Goal: Task Accomplishment & Management: Complete application form

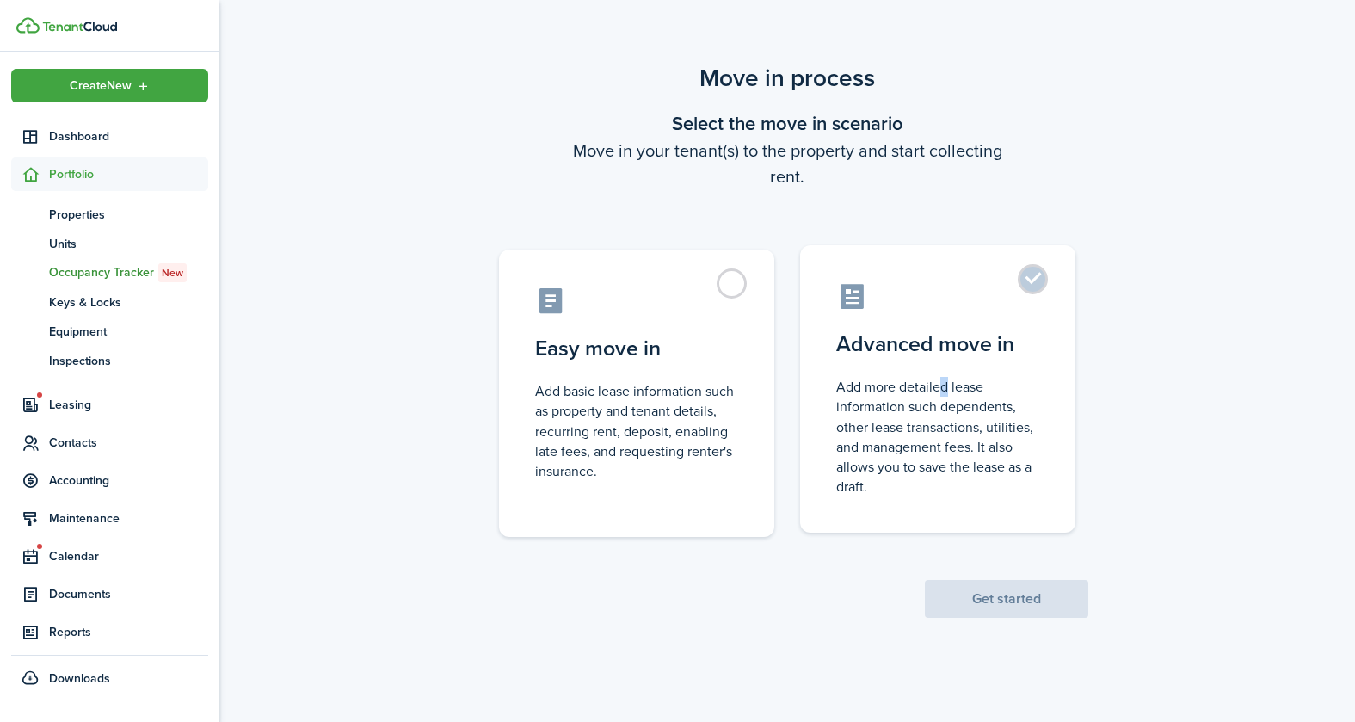
click at [936, 371] on label "Advanced move in Add more detailed lease information such dependents, other lea…" at bounding box center [937, 388] width 275 height 287
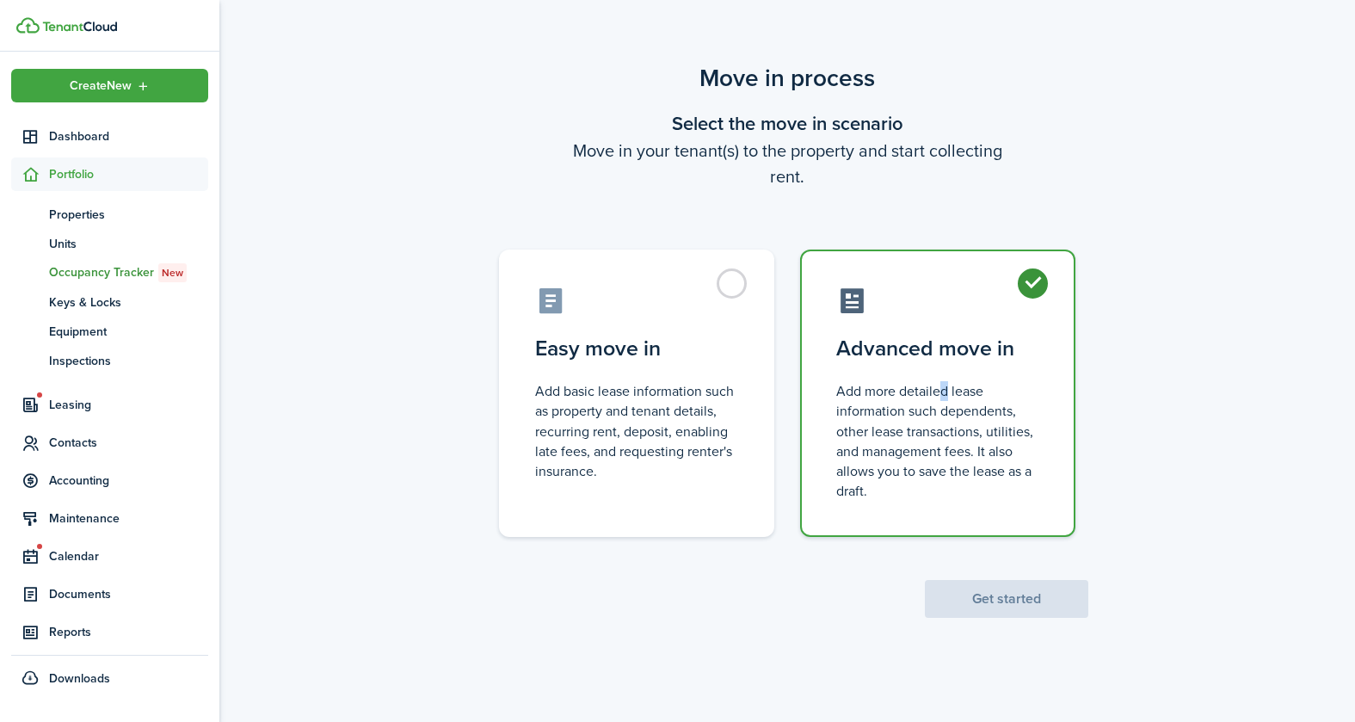
radio input "true"
click at [1050, 603] on button "Get started" at bounding box center [1006, 599] width 163 height 38
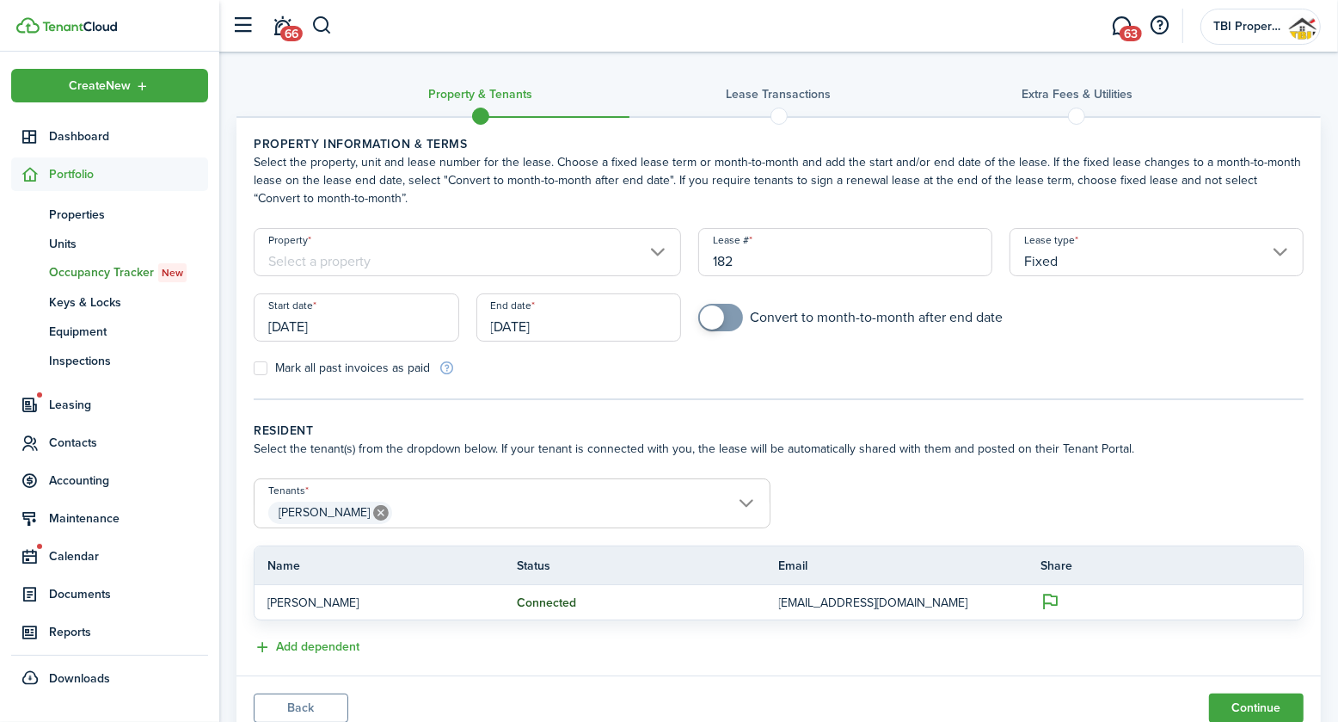
click at [490, 257] on input "Property" at bounding box center [468, 252] width 428 height 48
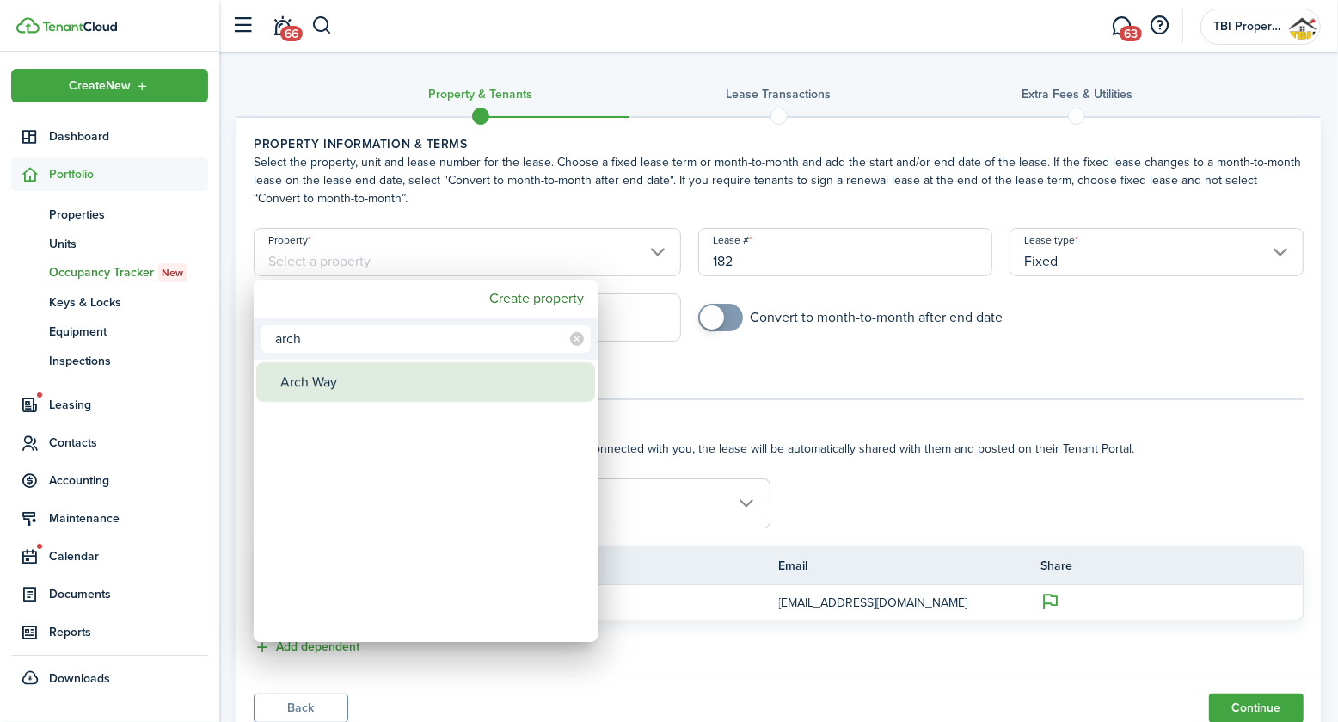
type input "arch"
click at [382, 377] on div "Arch Way" at bounding box center [432, 382] width 305 height 40
type input "Arch Way"
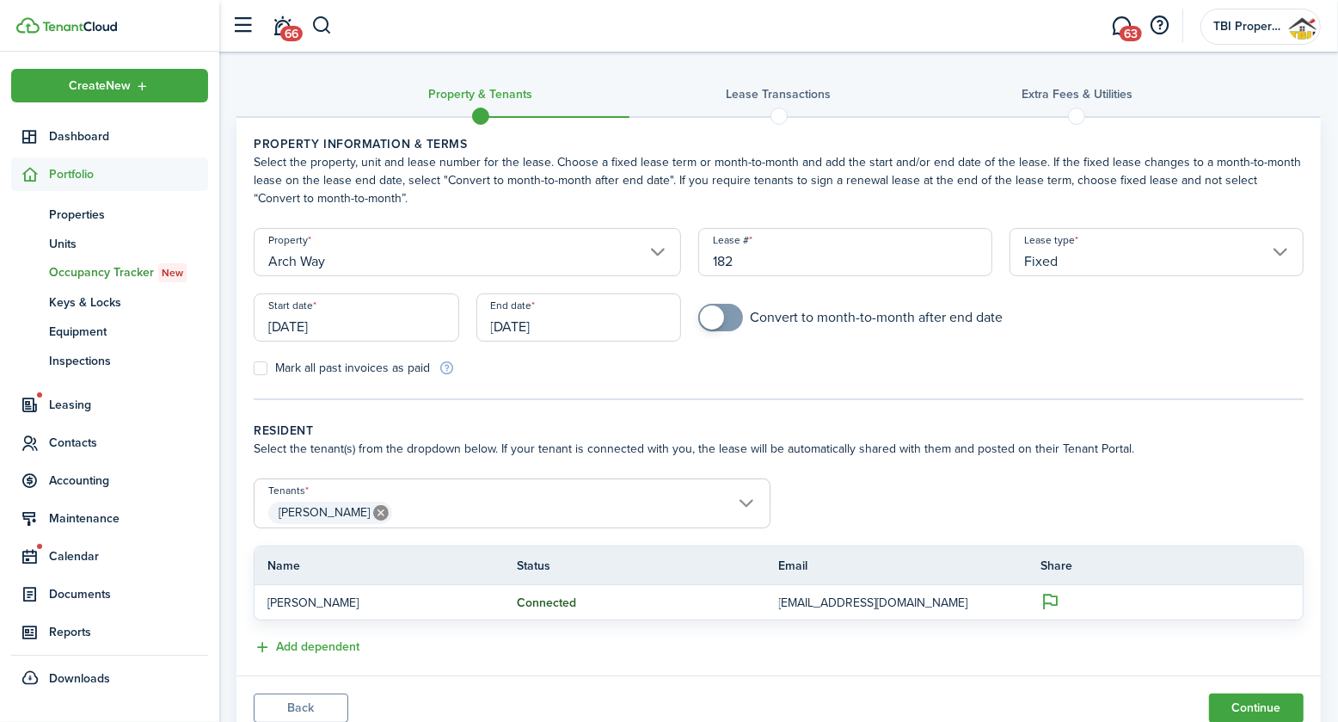
click at [391, 328] on input "[DATE]" at bounding box center [357, 317] width 206 height 48
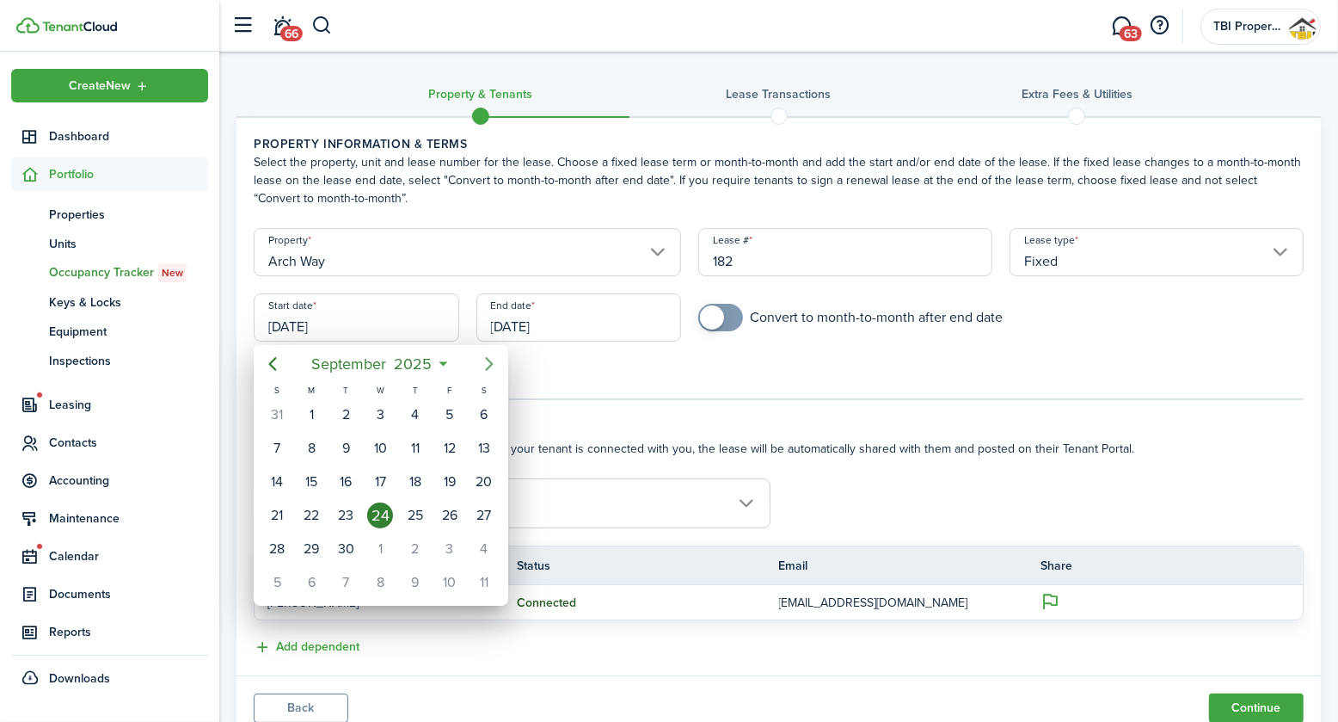
click at [483, 363] on icon "Next page" at bounding box center [489, 364] width 21 height 21
click at [482, 408] on div "1" at bounding box center [484, 415] width 26 height 26
type input "[DATE]"
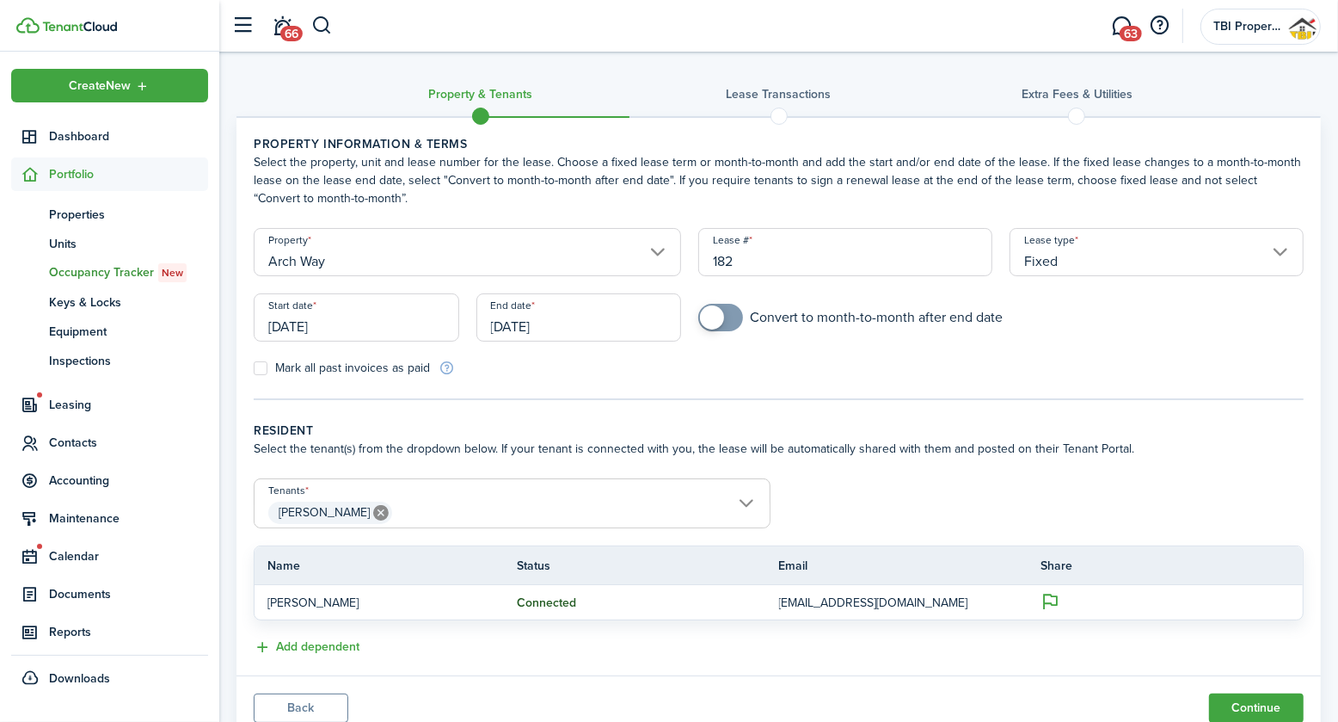
drag, startPoint x: 576, startPoint y: 325, endPoint x: 496, endPoint y: 336, distance: 80.8
click at [487, 343] on div "End date [DATE]" at bounding box center [579, 325] width 223 height 65
click at [514, 329] on input "[DATE]" at bounding box center [580, 317] width 206 height 48
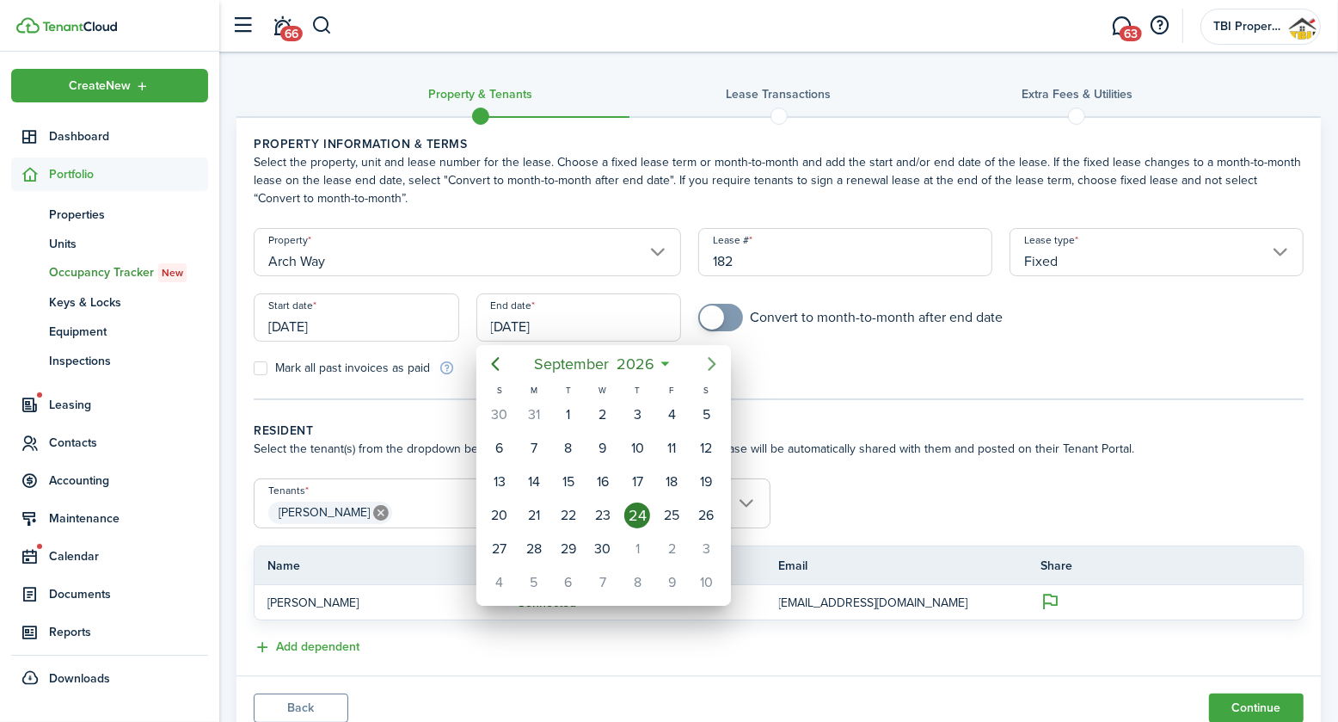
click at [718, 358] on icon "Next page" at bounding box center [712, 364] width 21 height 21
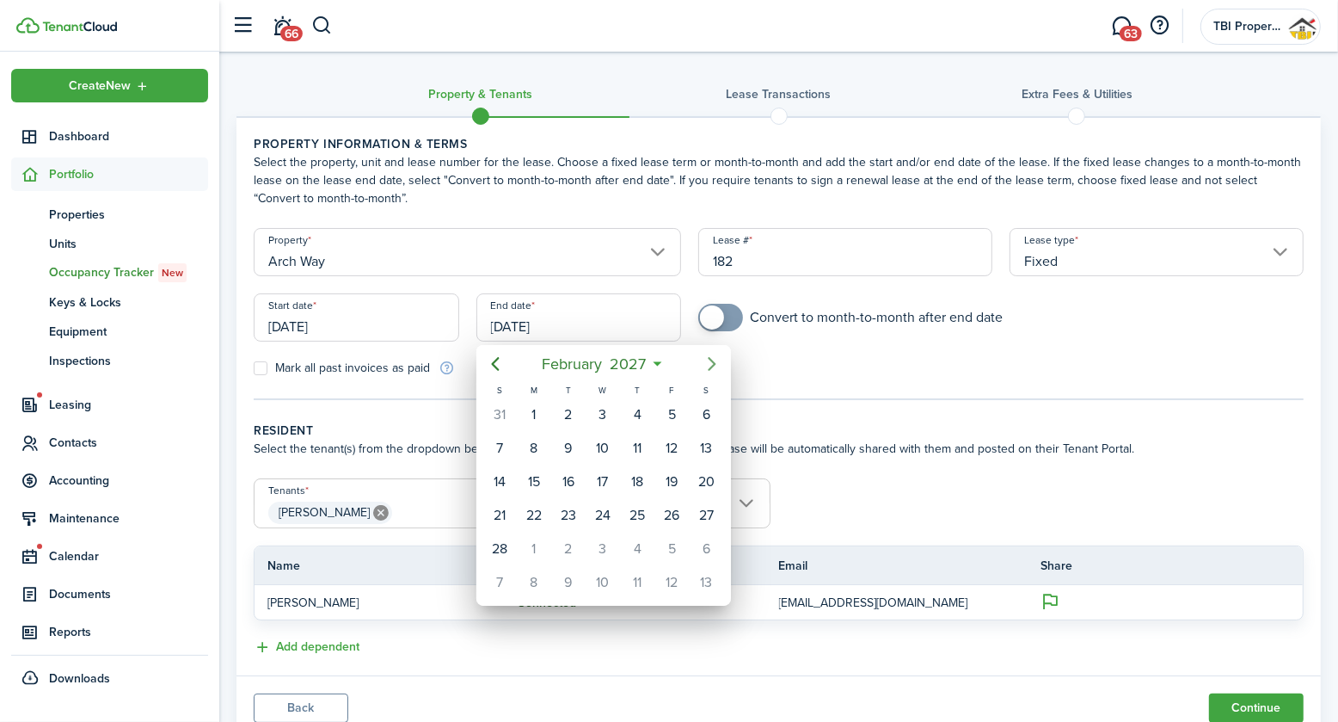
click at [718, 358] on icon "Next page" at bounding box center [712, 364] width 21 height 21
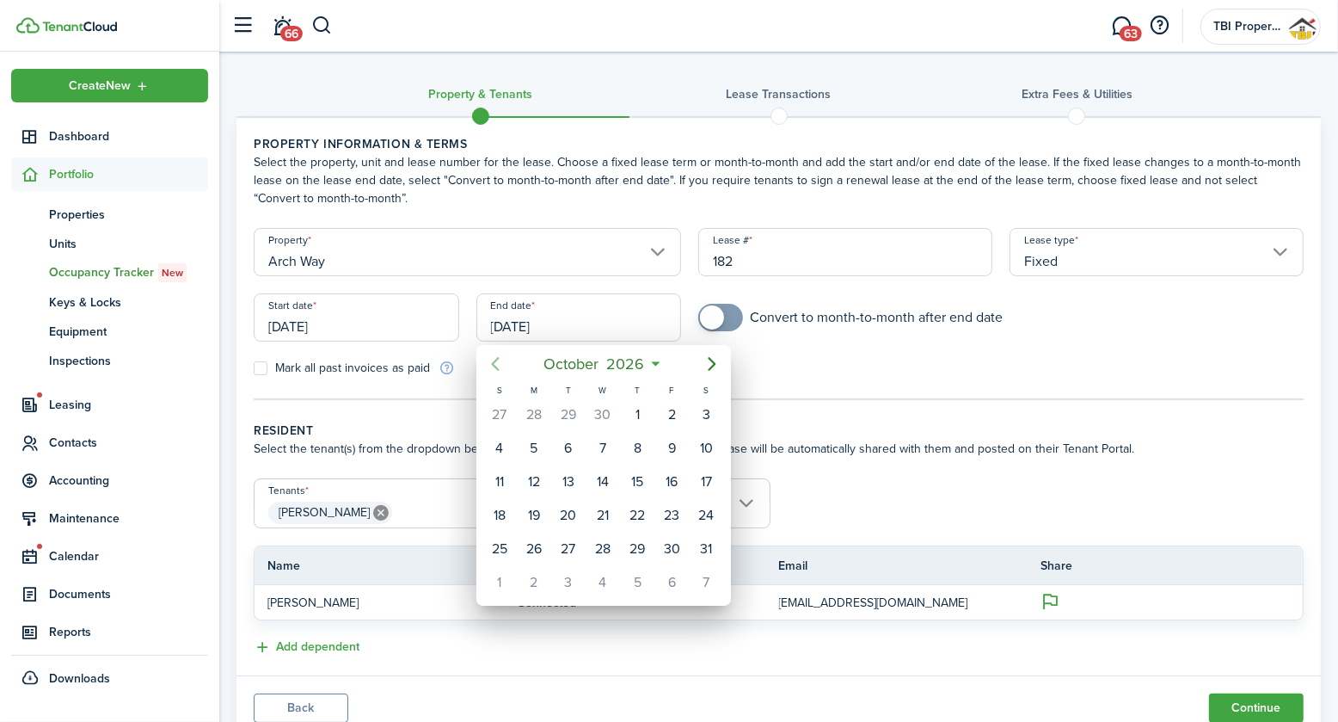
click at [491, 368] on icon "Previous page" at bounding box center [495, 364] width 21 height 21
click at [497, 366] on icon "Previous page" at bounding box center [495, 364] width 21 height 21
click at [576, 540] on div "30" at bounding box center [569, 549] width 26 height 26
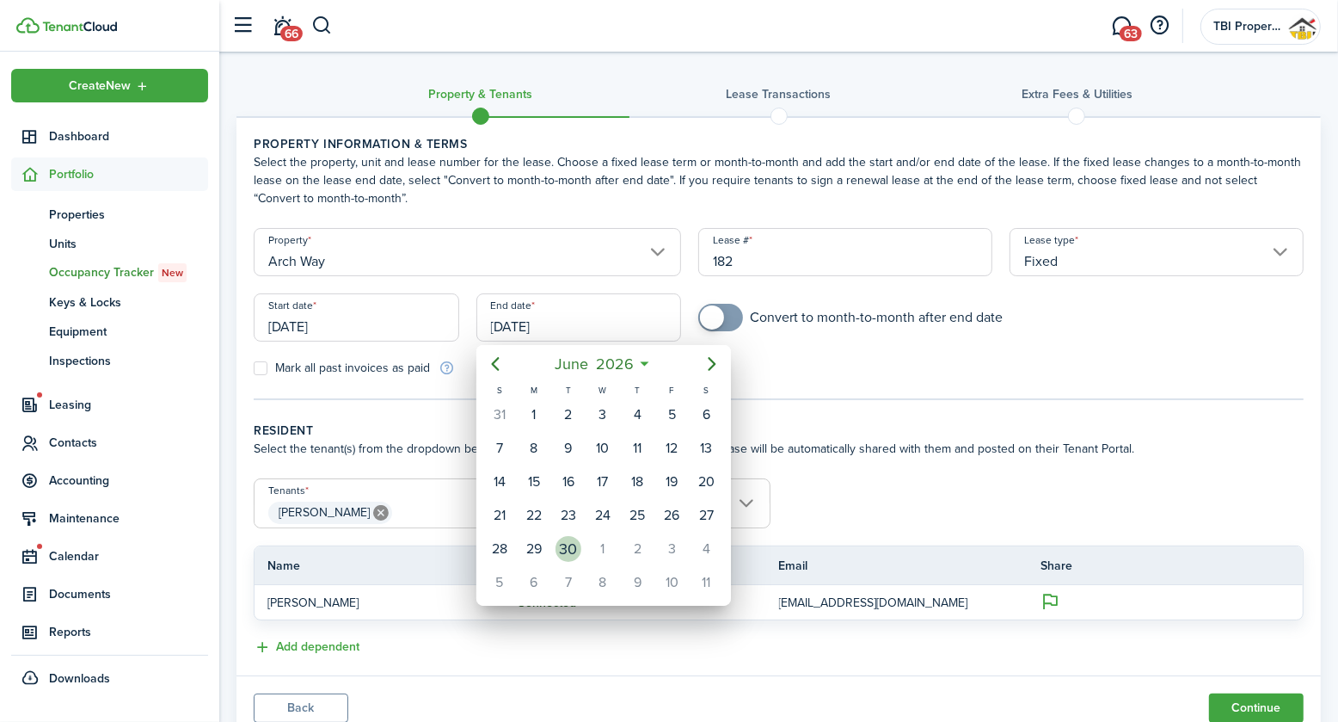
type input "[DATE]"
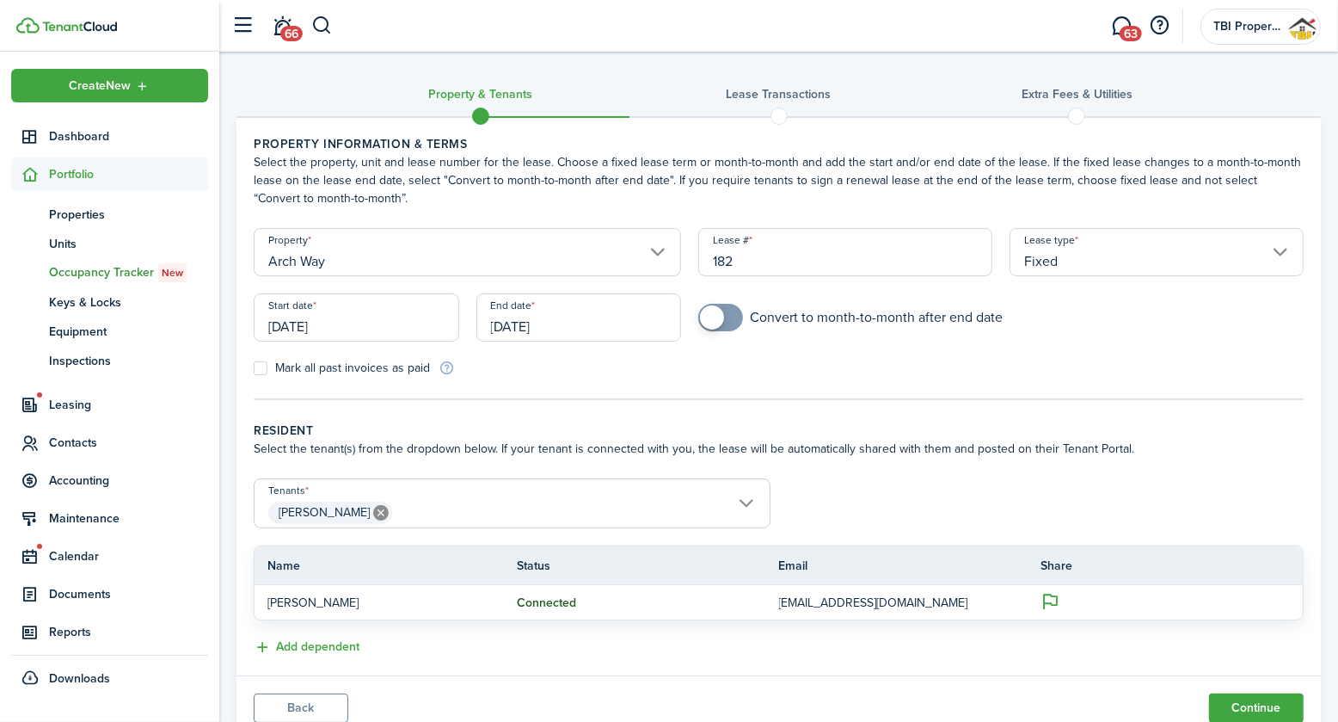
drag, startPoint x: 781, startPoint y: 256, endPoint x: 692, endPoint y: 268, distance: 90.2
click at [692, 266] on div "Lease # 182" at bounding box center [845, 260] width 311 height 65
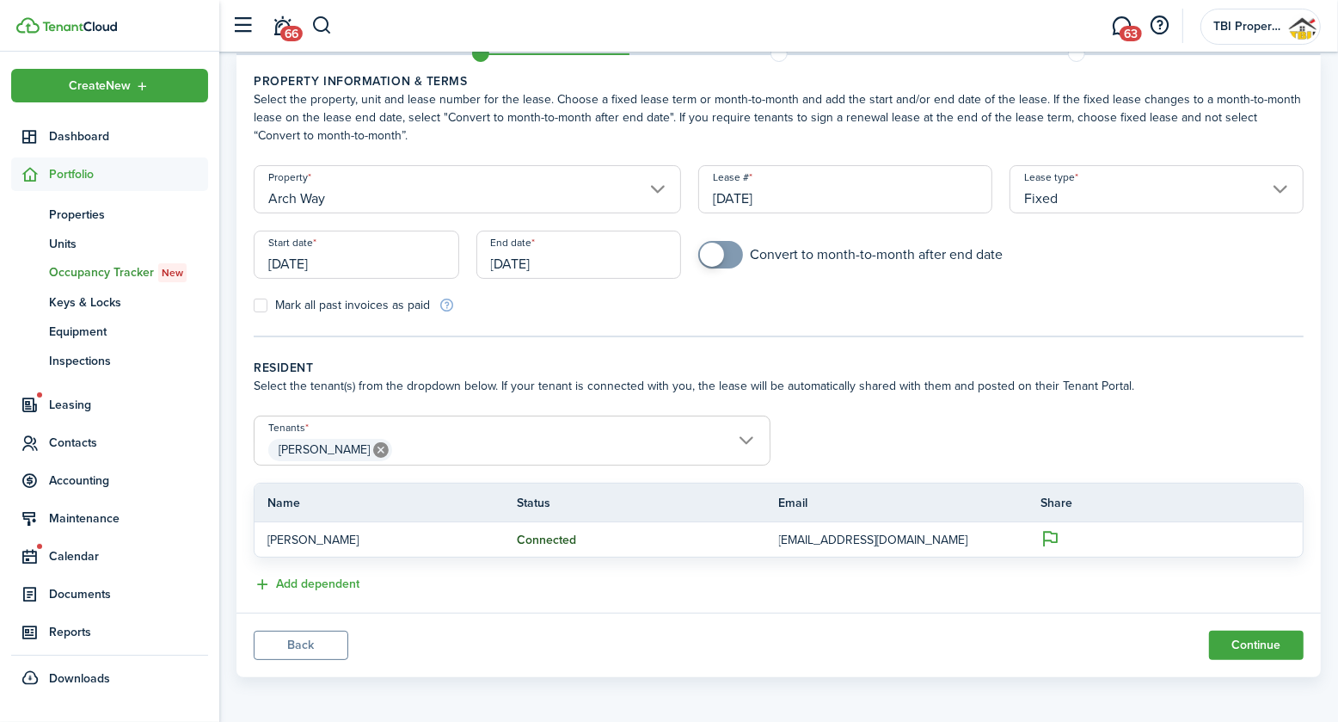
scroll to position [63, 0]
type input "[DATE]"
click at [744, 437] on span "[PERSON_NAME]" at bounding box center [512, 449] width 515 height 29
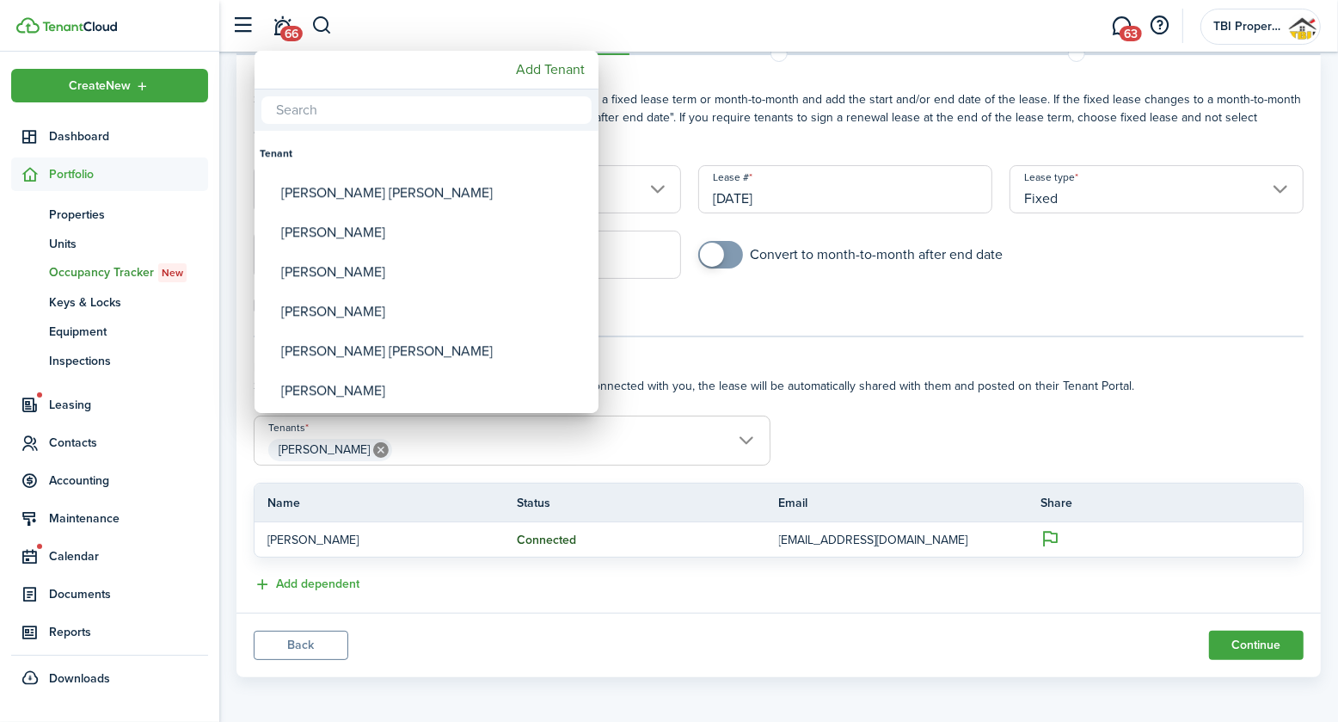
click at [744, 437] on div at bounding box center [669, 360] width 1614 height 997
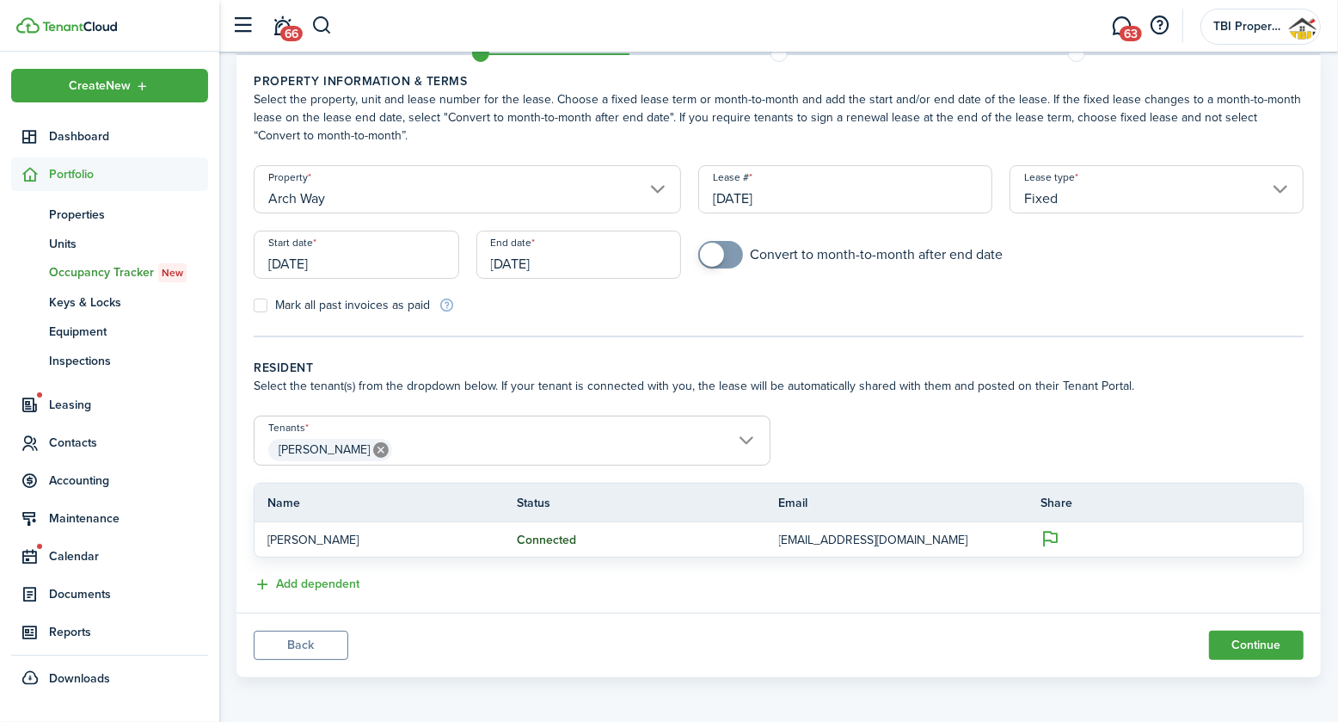
click at [465, 446] on span "[PERSON_NAME]" at bounding box center [512, 449] width 515 height 29
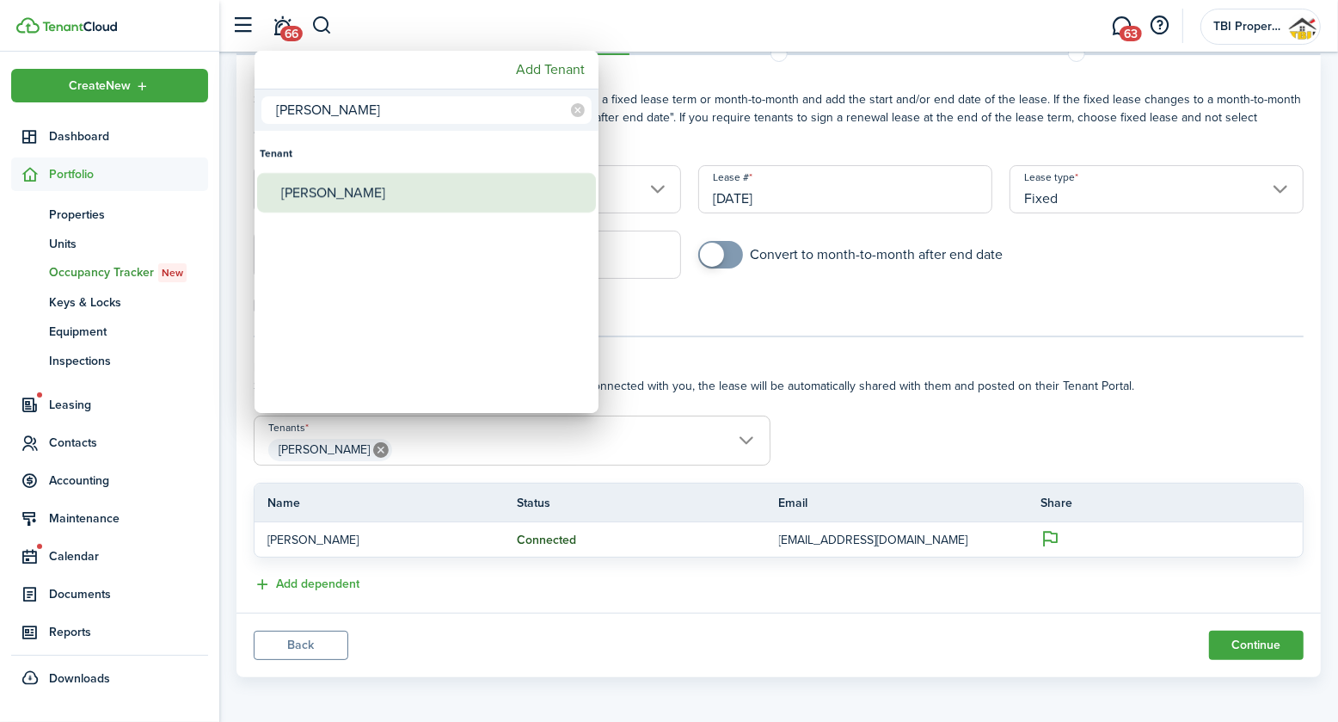
type input "[PERSON_NAME]"
click at [381, 188] on div "[PERSON_NAME]" at bounding box center [433, 193] width 305 height 40
type input "[PERSON_NAME], [PERSON_NAME]"
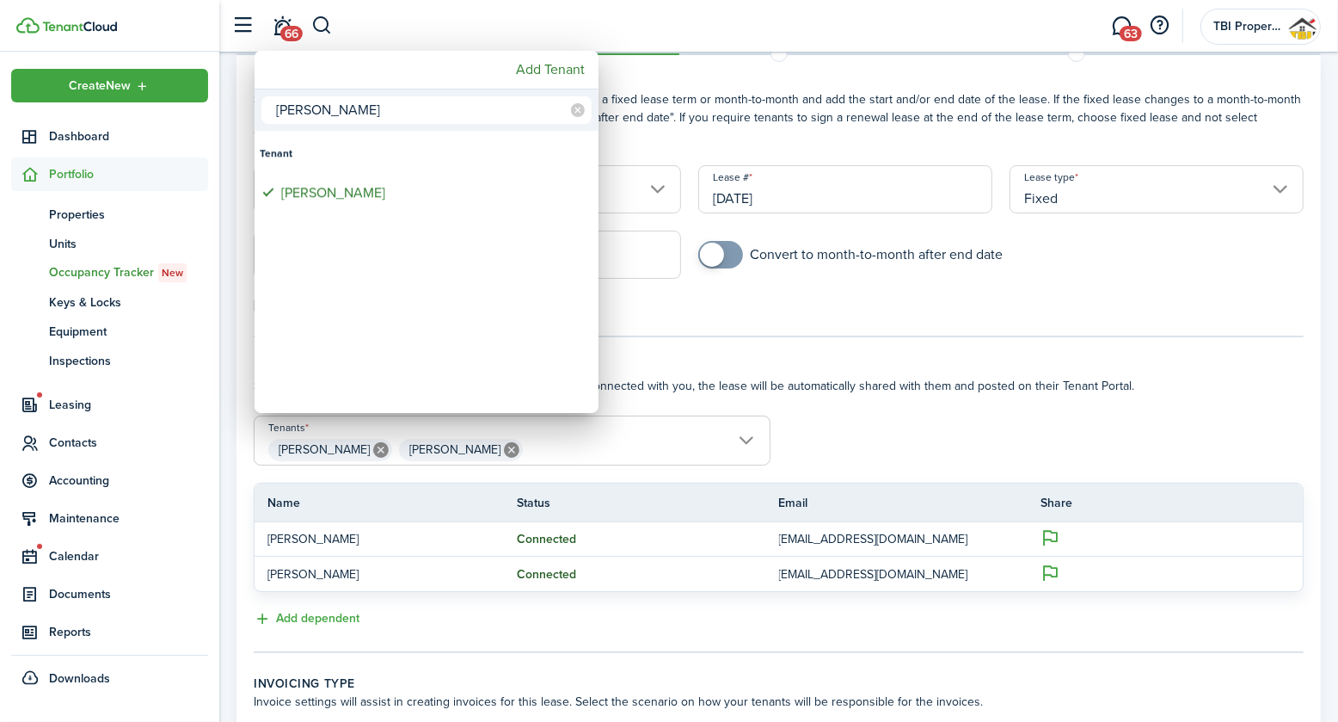
click at [712, 337] on div at bounding box center [669, 360] width 1614 height 997
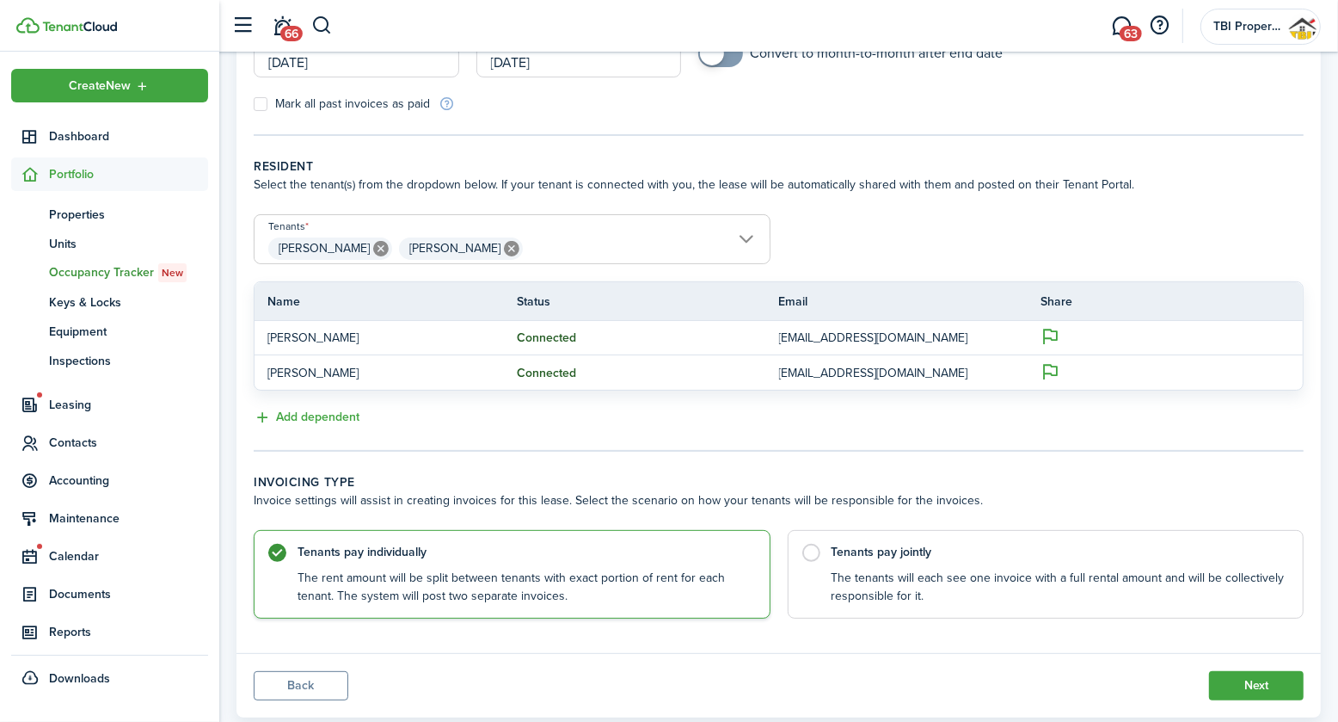
scroll to position [304, 0]
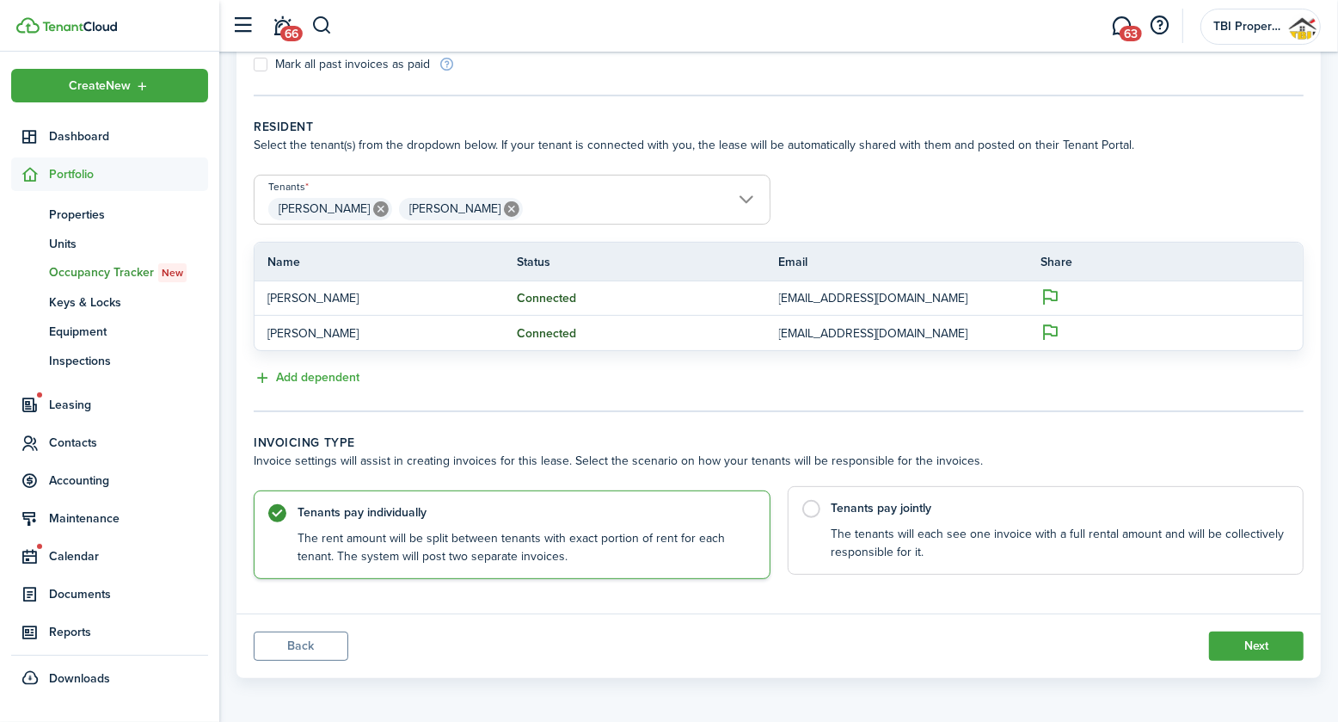
click at [889, 526] on control-radio-card-description "The tenants will each see one invoice with a full rental amount and will be col…" at bounding box center [1059, 543] width 455 height 35
radio input "false"
radio input "true"
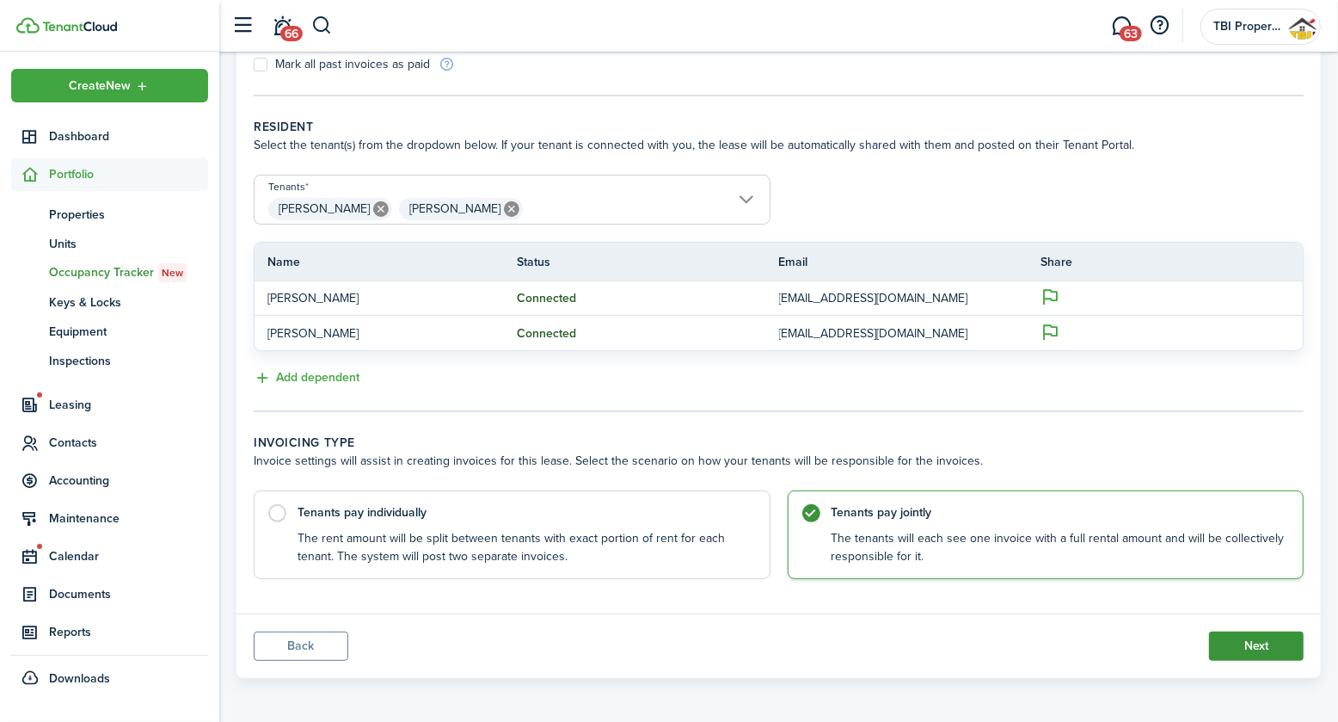
click at [1256, 643] on button "Next" at bounding box center [1256, 645] width 95 height 29
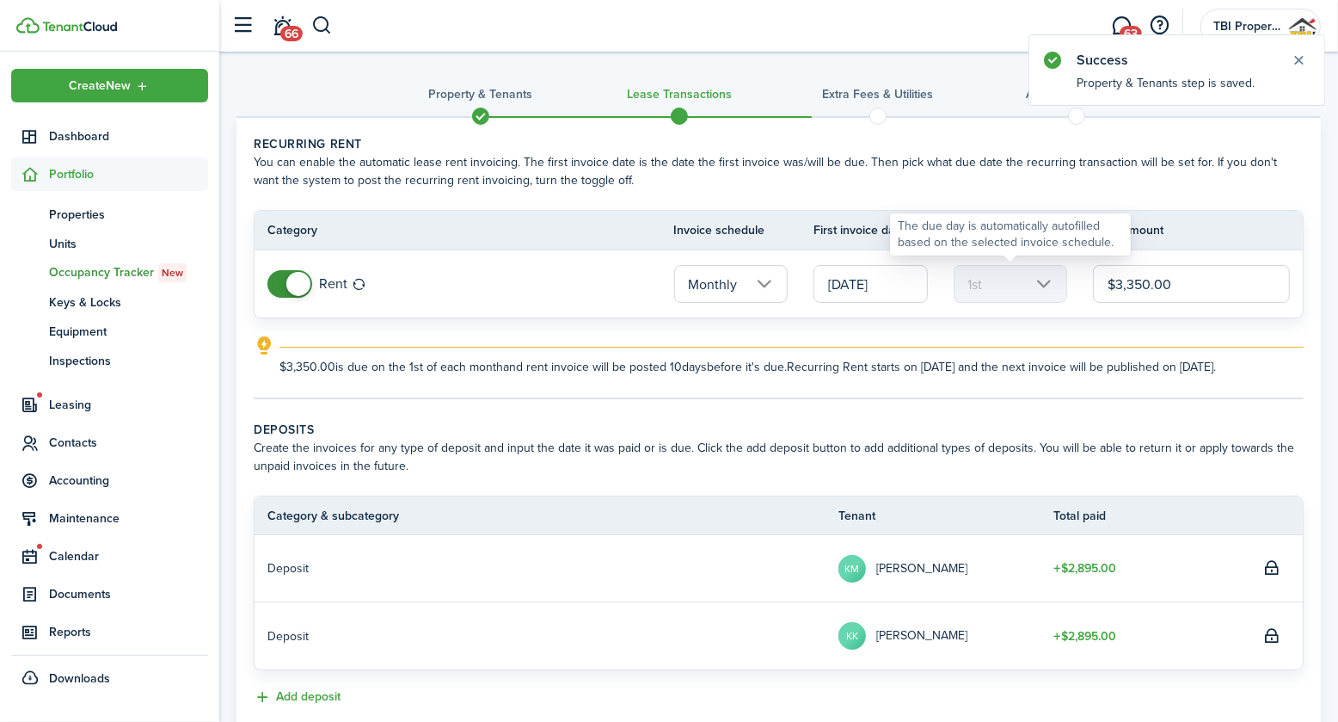
drag, startPoint x: 1197, startPoint y: 280, endPoint x: 1065, endPoint y: 282, distance: 131.6
click at [1065, 282] on tr "Rent Monthly [DATE] 1st $3,350.00" at bounding box center [779, 283] width 1049 height 67
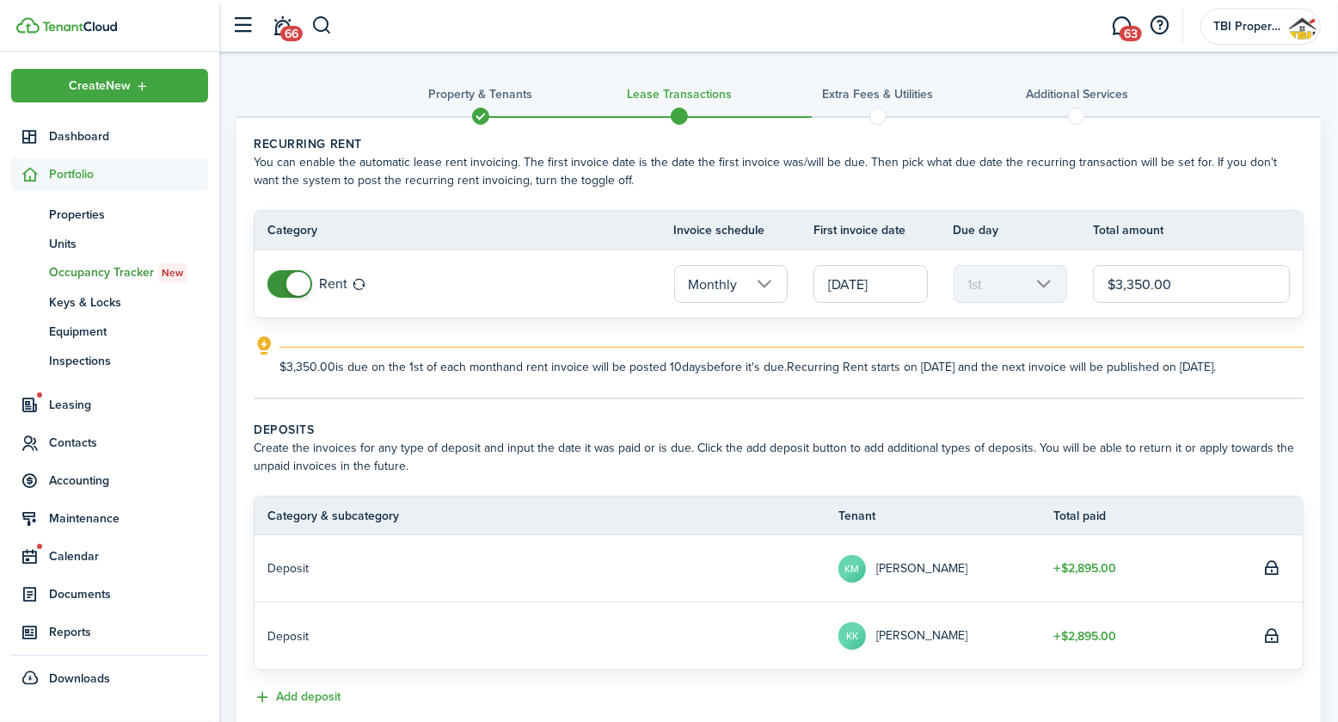
click at [1219, 286] on input "$3,350.00" at bounding box center [1191, 284] width 197 height 38
type input "$"
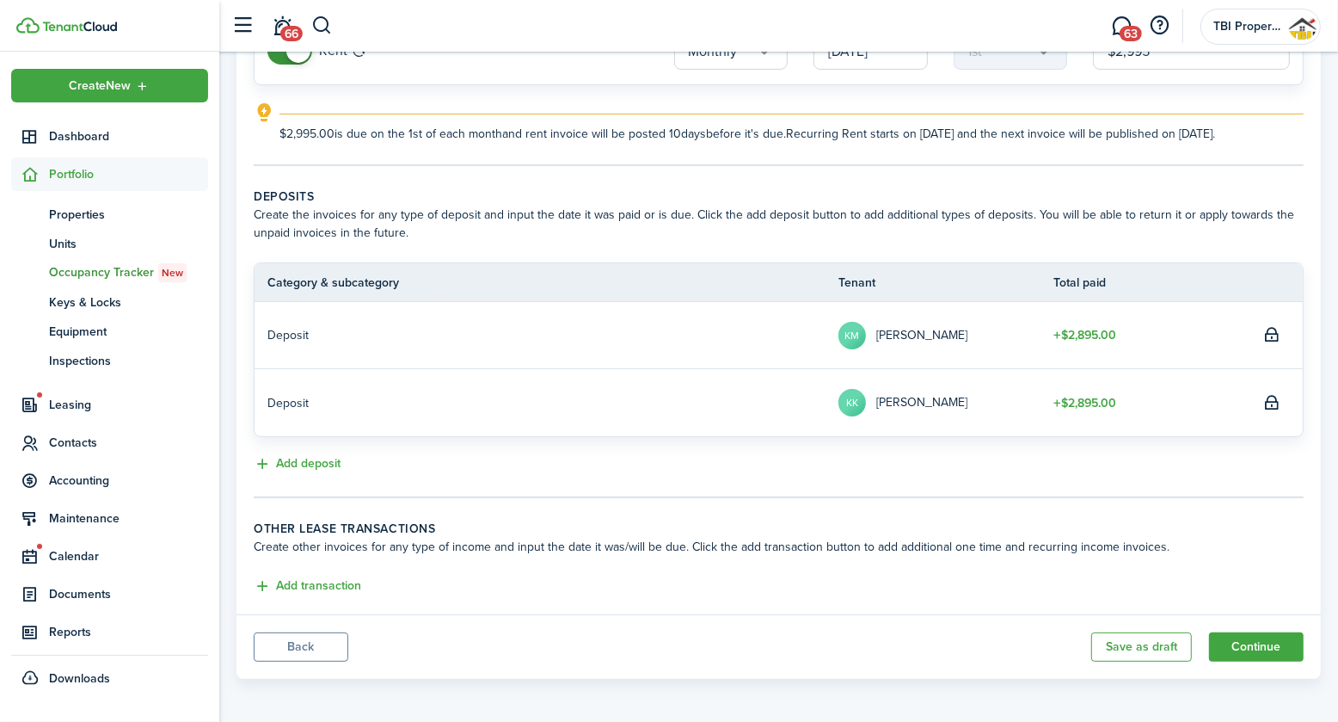
scroll to position [234, 0]
type input "$2,995.00"
click at [1296, 649] on button "Continue" at bounding box center [1256, 645] width 95 height 29
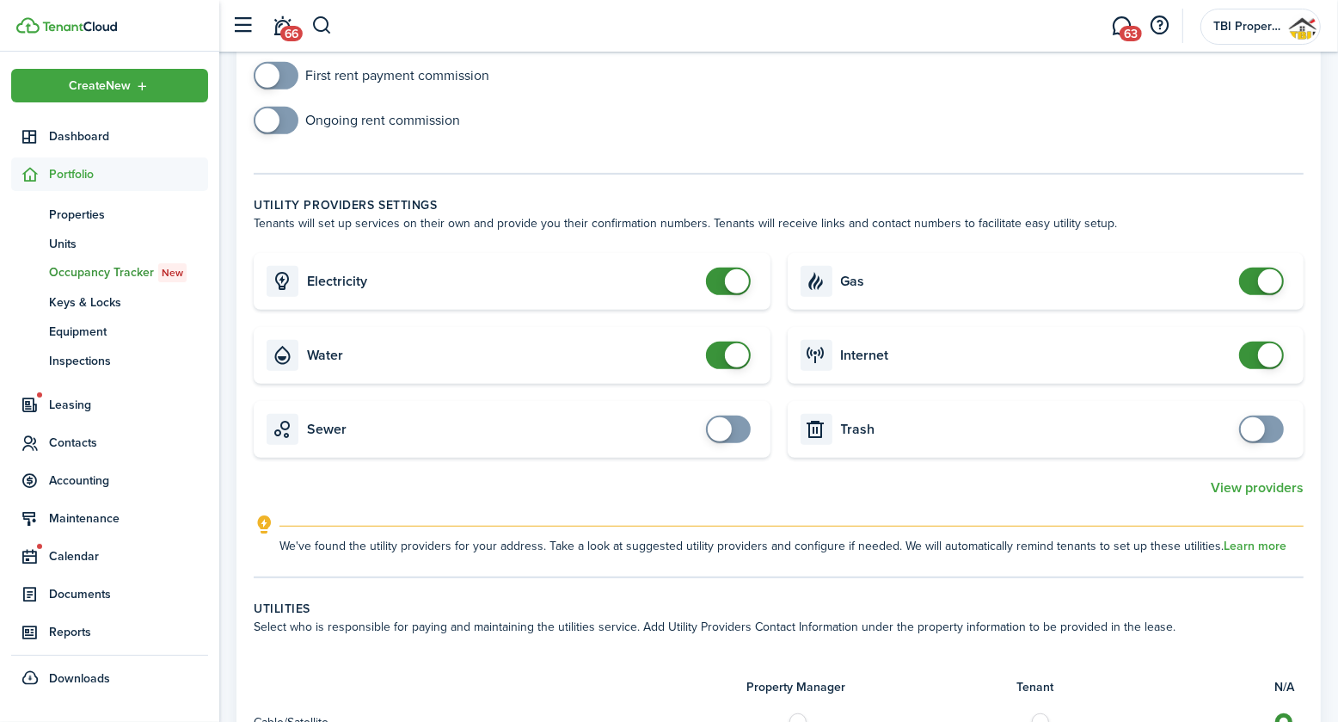
scroll to position [645, 0]
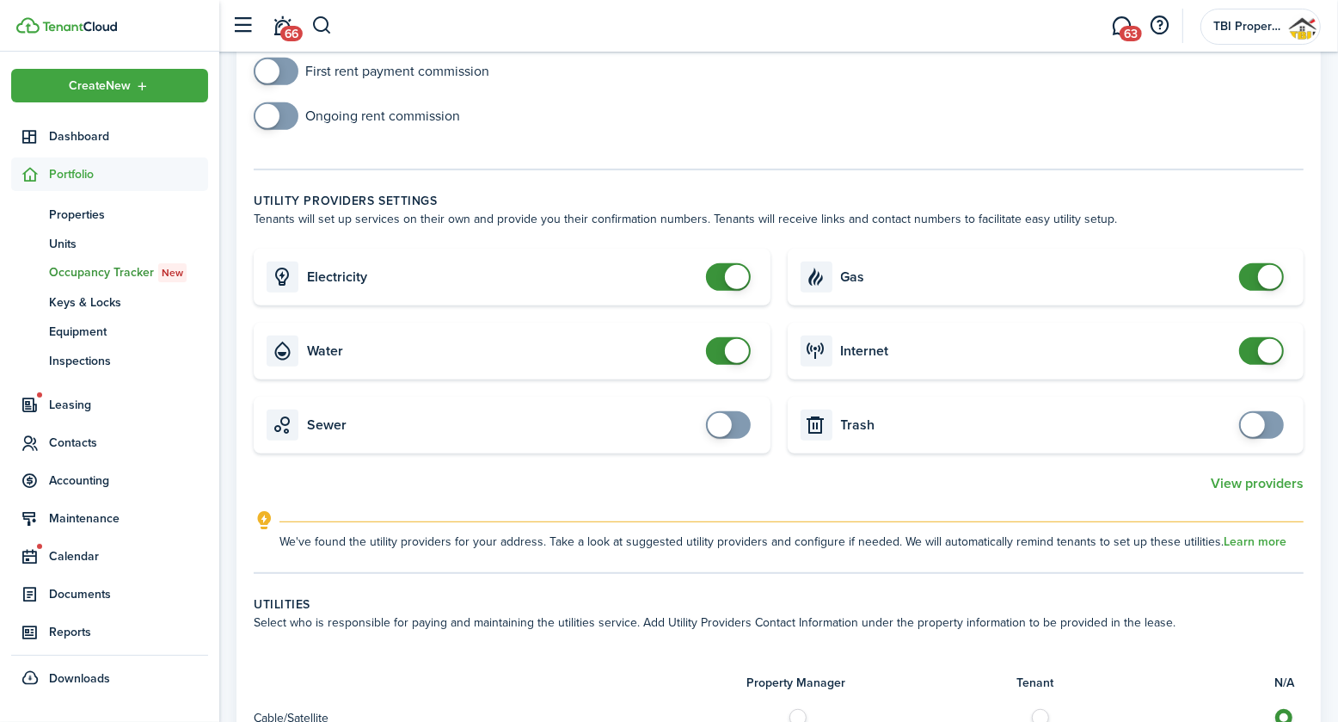
checkbox input "false"
click at [1260, 344] on span at bounding box center [1270, 351] width 24 height 24
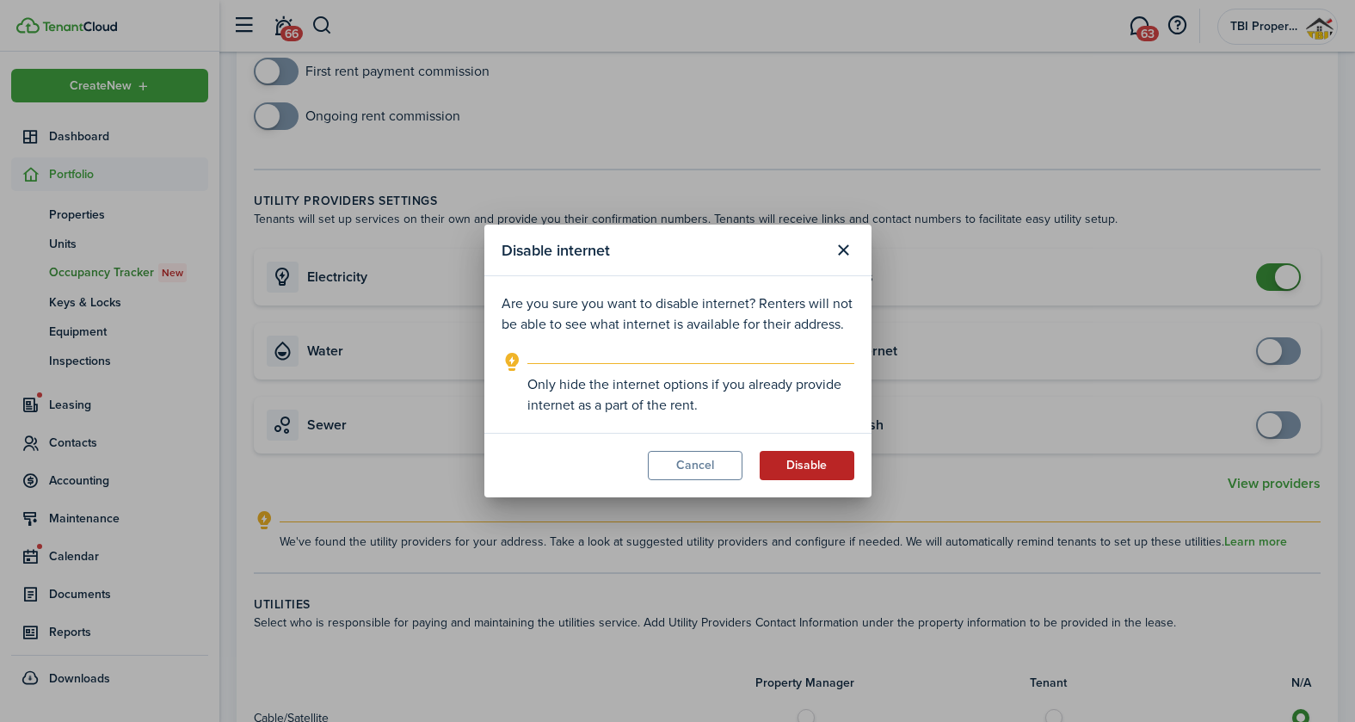
click at [822, 461] on button "Disable" at bounding box center [807, 465] width 95 height 29
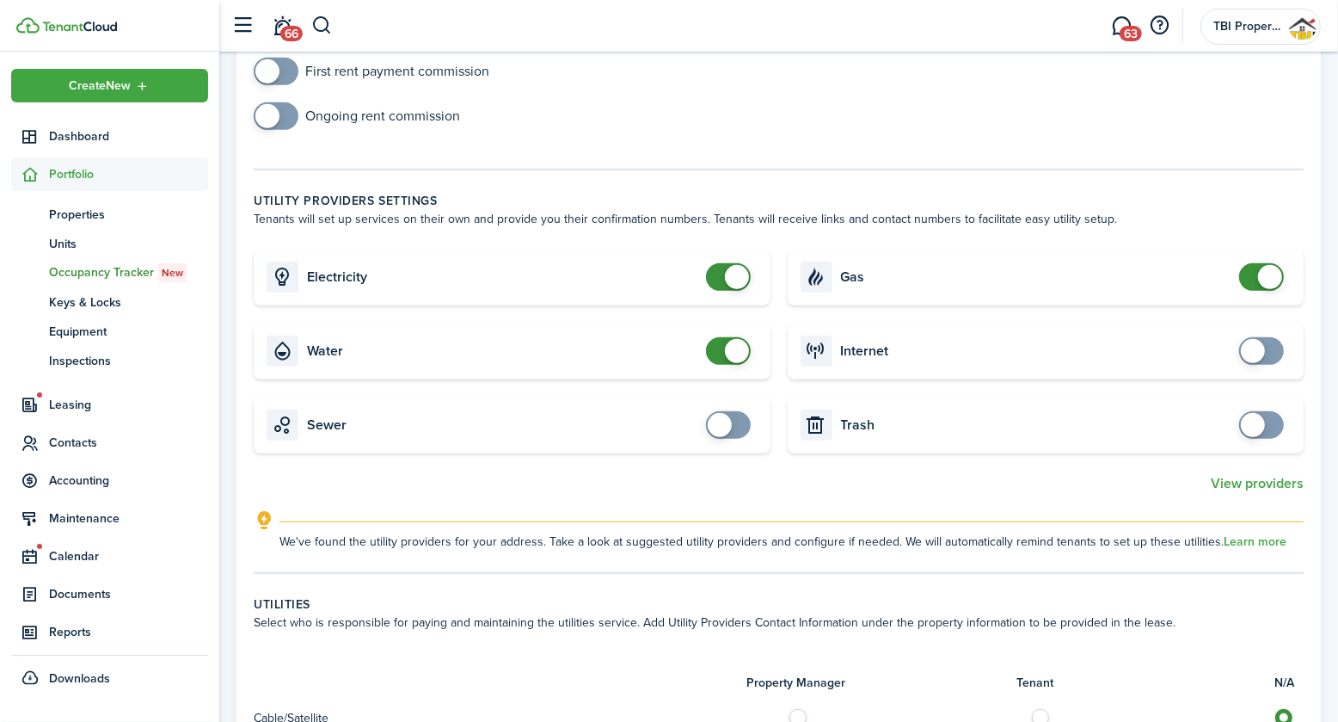
checkbox input "true"
click at [734, 428] on span at bounding box center [728, 425] width 17 height 28
checkbox input "true"
click at [1267, 421] on span at bounding box center [1261, 425] width 17 height 28
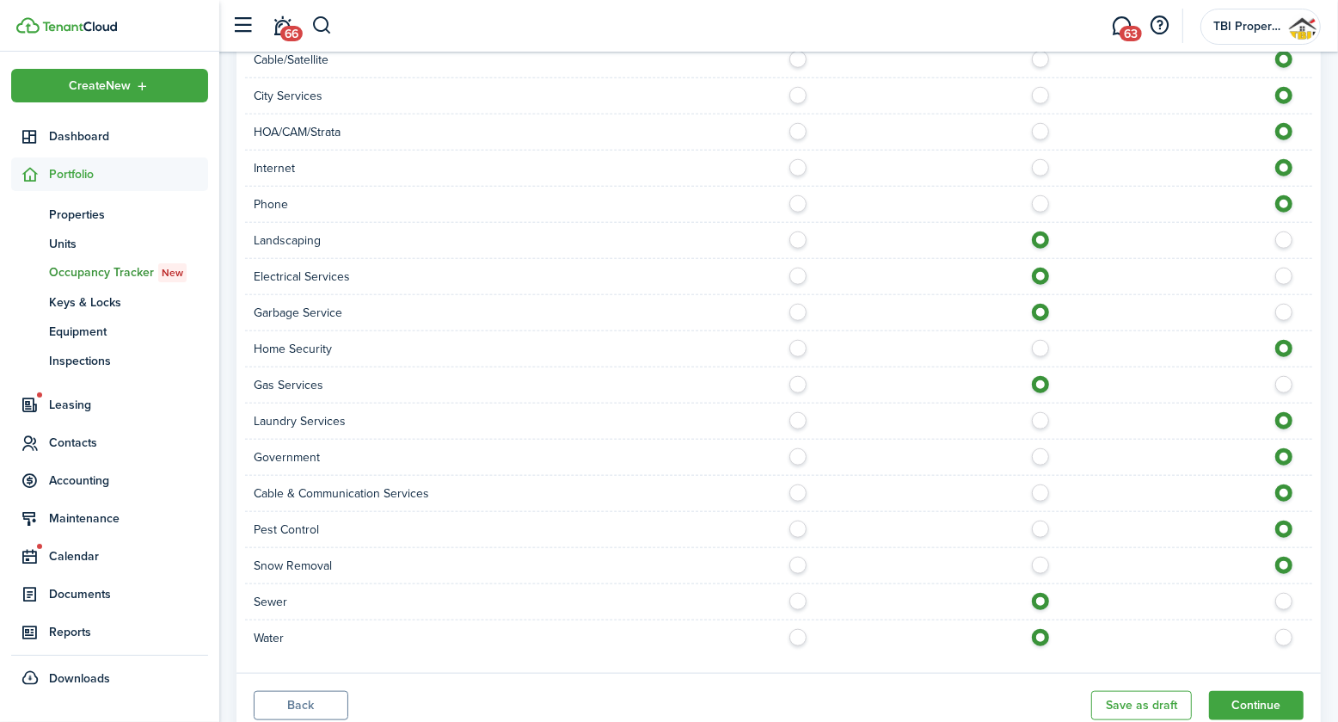
scroll to position [1359, 0]
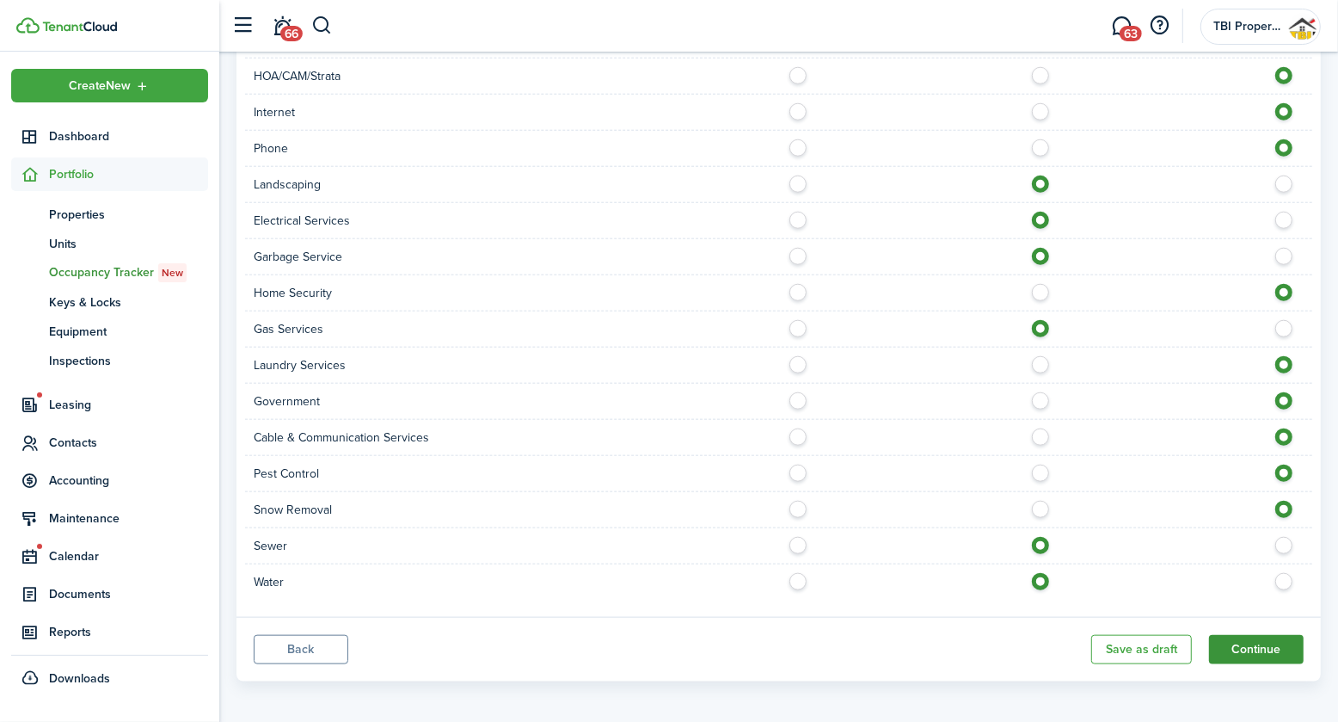
click at [1252, 645] on button "Continue" at bounding box center [1256, 649] width 95 height 29
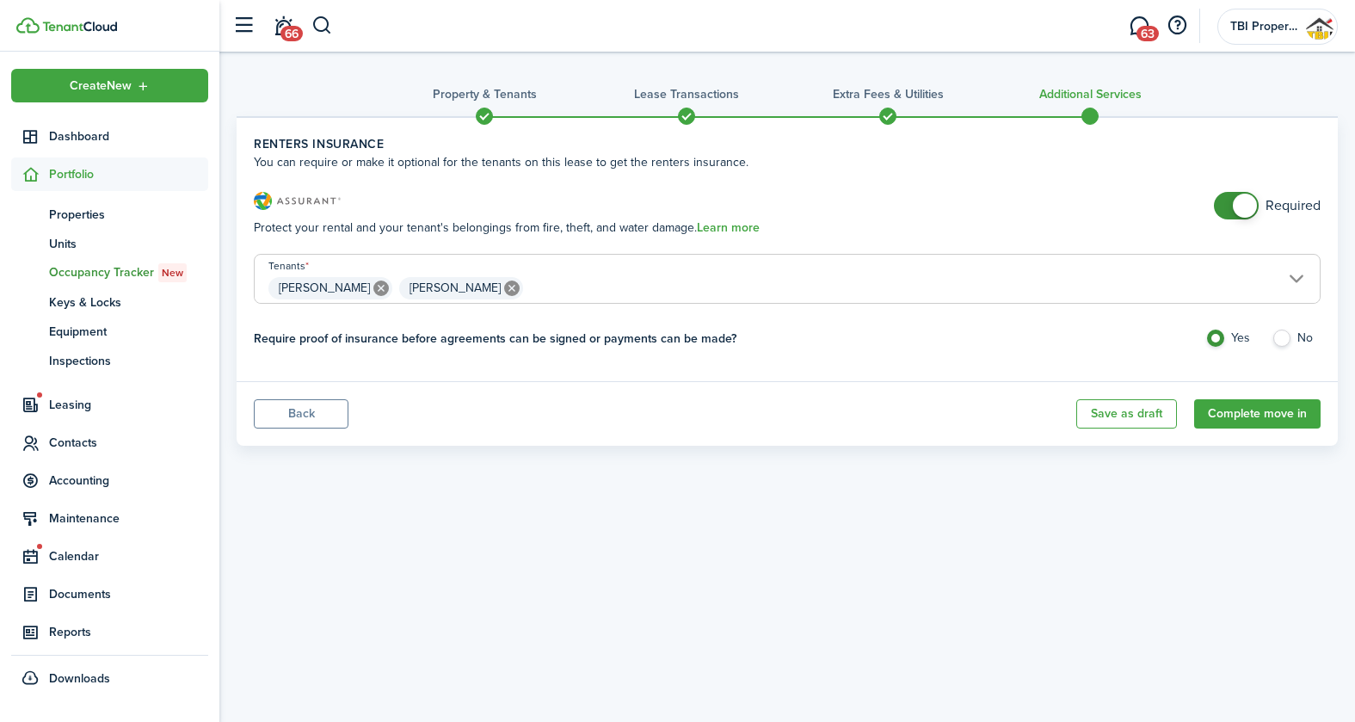
click at [504, 285] on icon at bounding box center [511, 287] width 15 height 15
type input "[PERSON_NAME]"
click at [1276, 413] on button "Complete move in" at bounding box center [1257, 413] width 126 height 29
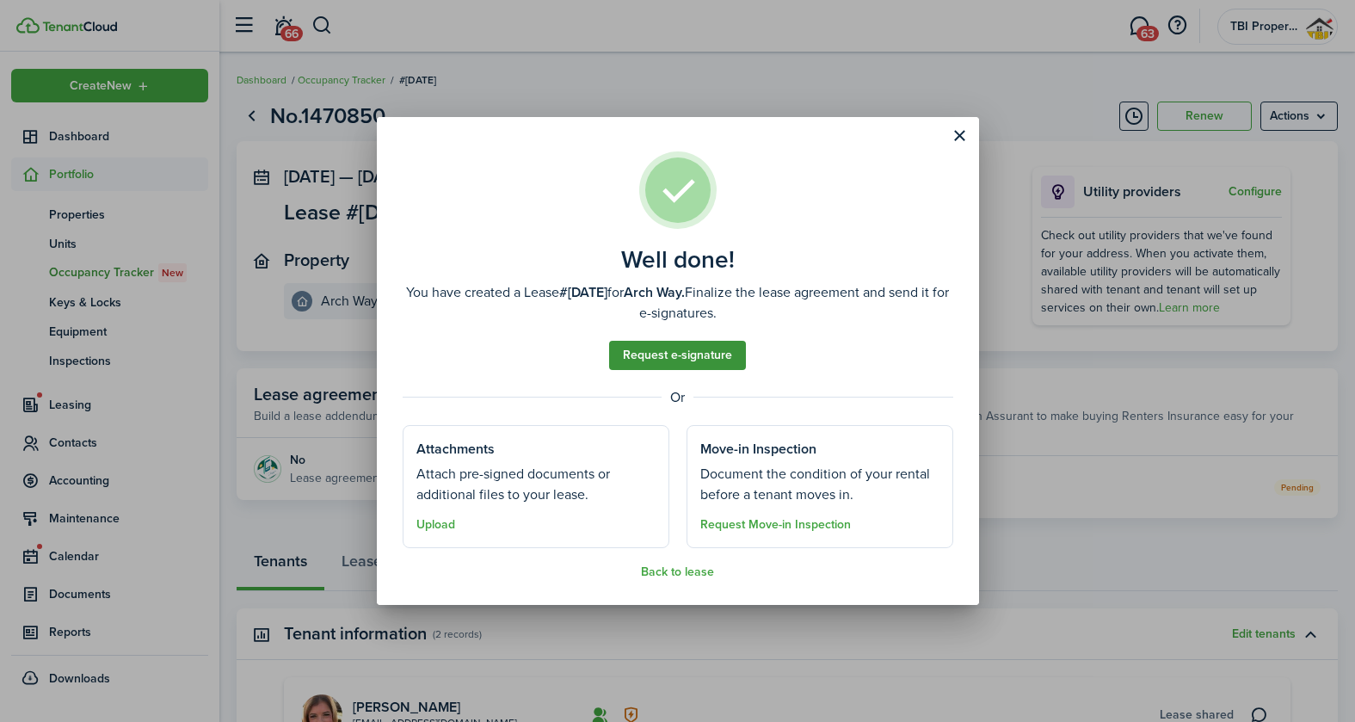
click at [683, 362] on link "Request e-signature" at bounding box center [677, 355] width 137 height 29
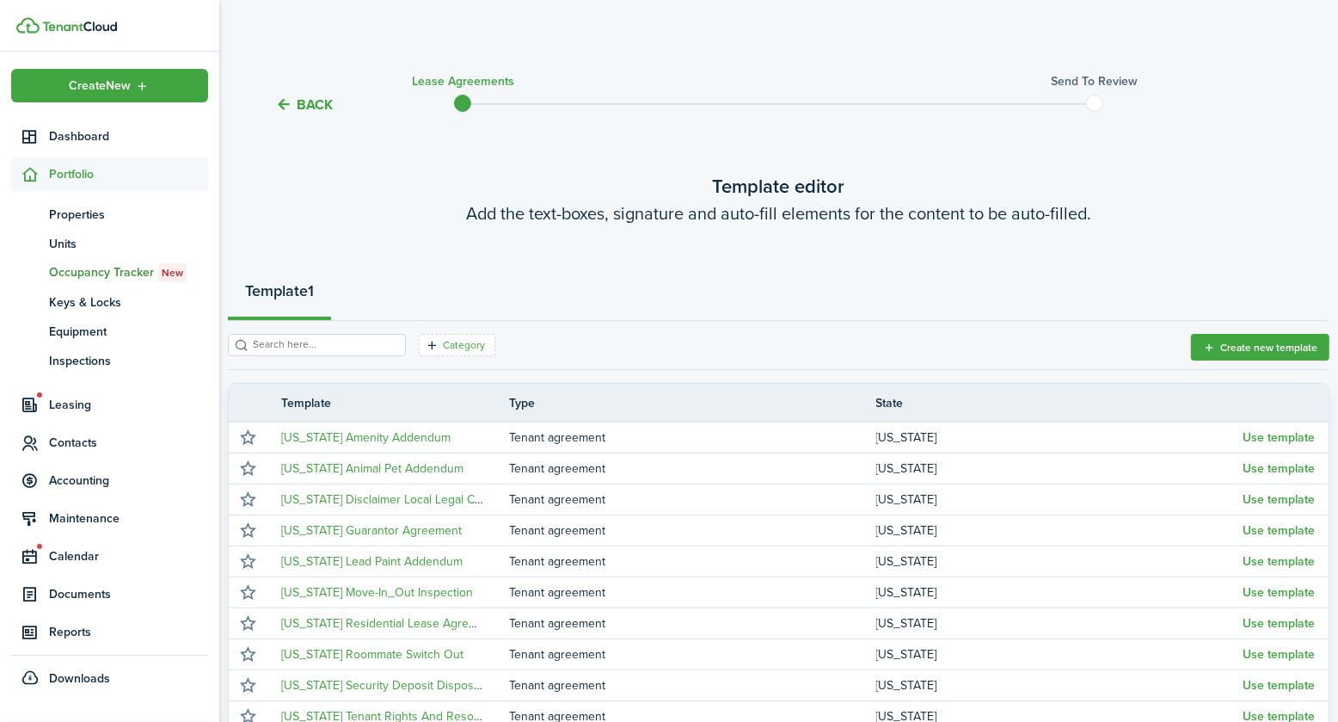
click at [443, 347] on filter-tag-label "Category" at bounding box center [464, 344] width 42 height 15
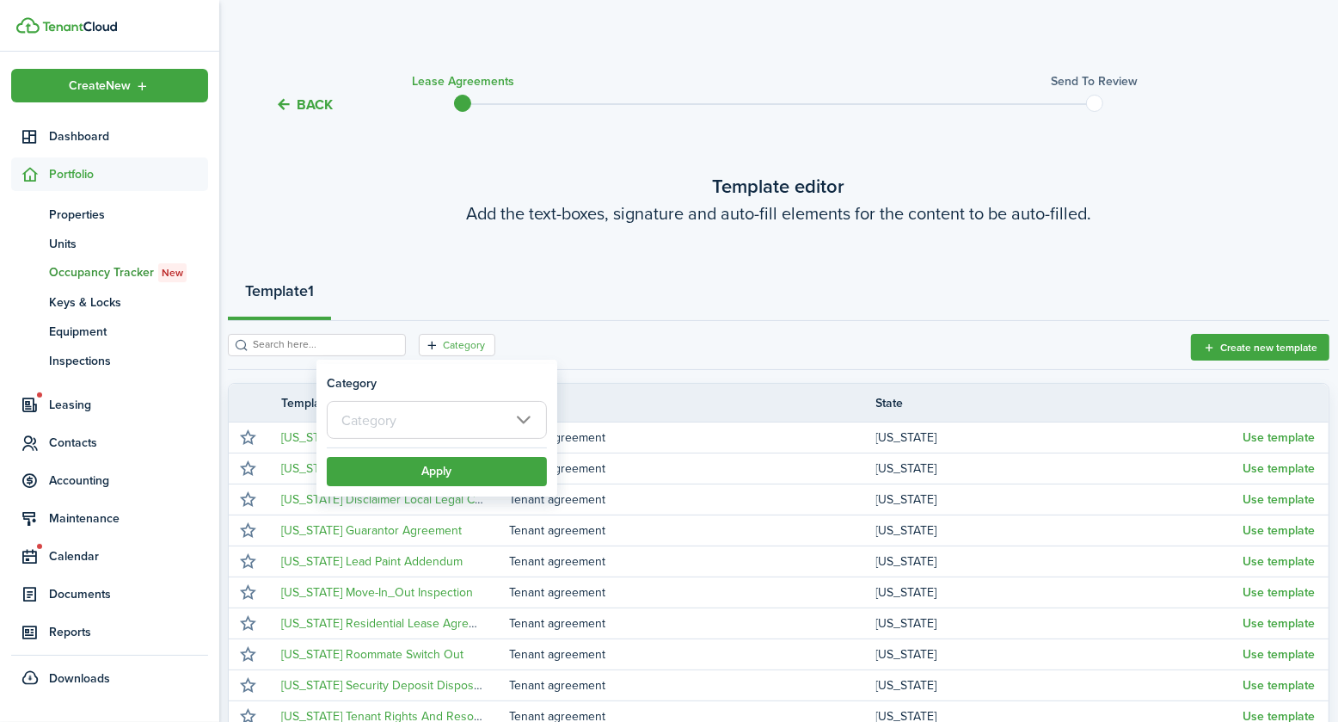
click at [403, 434] on input "text" at bounding box center [437, 420] width 220 height 38
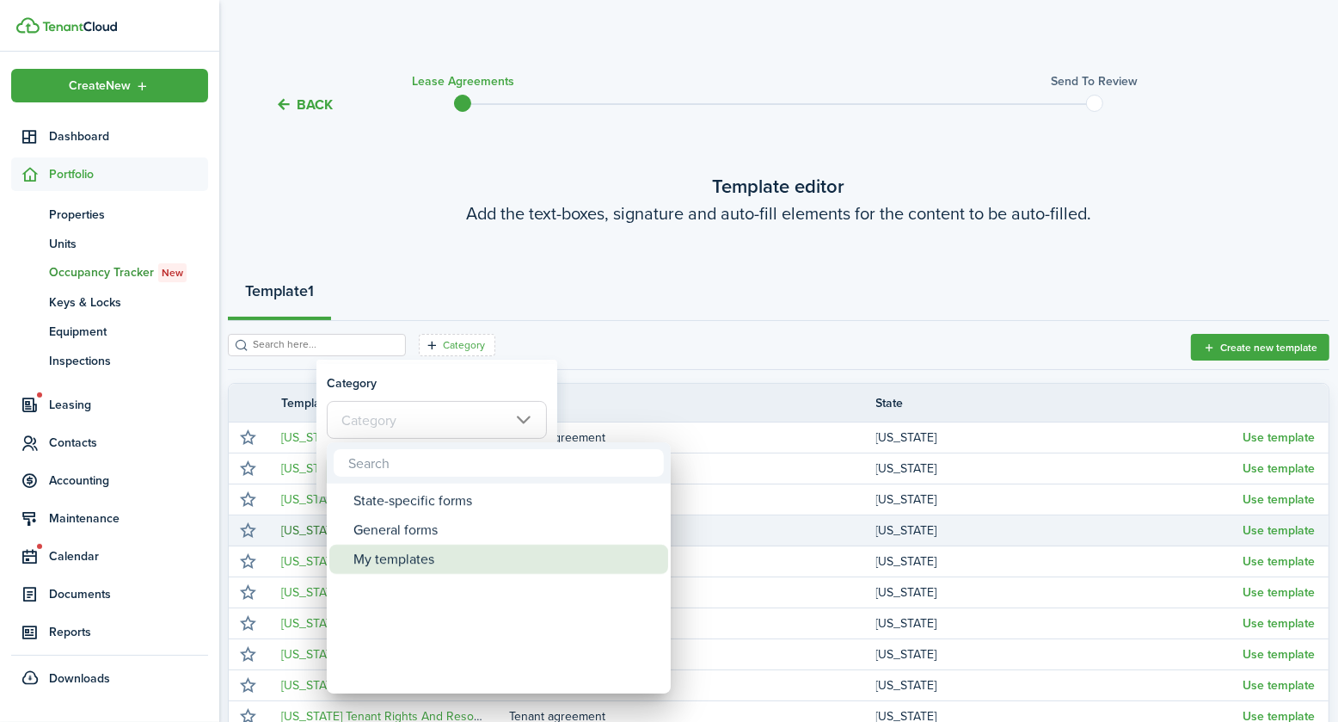
drag, startPoint x: 427, startPoint y: 565, endPoint x: 436, endPoint y: 537, distance: 29.9
click at [428, 565] on div "My templates" at bounding box center [506, 558] width 305 height 29
type input "My templates"
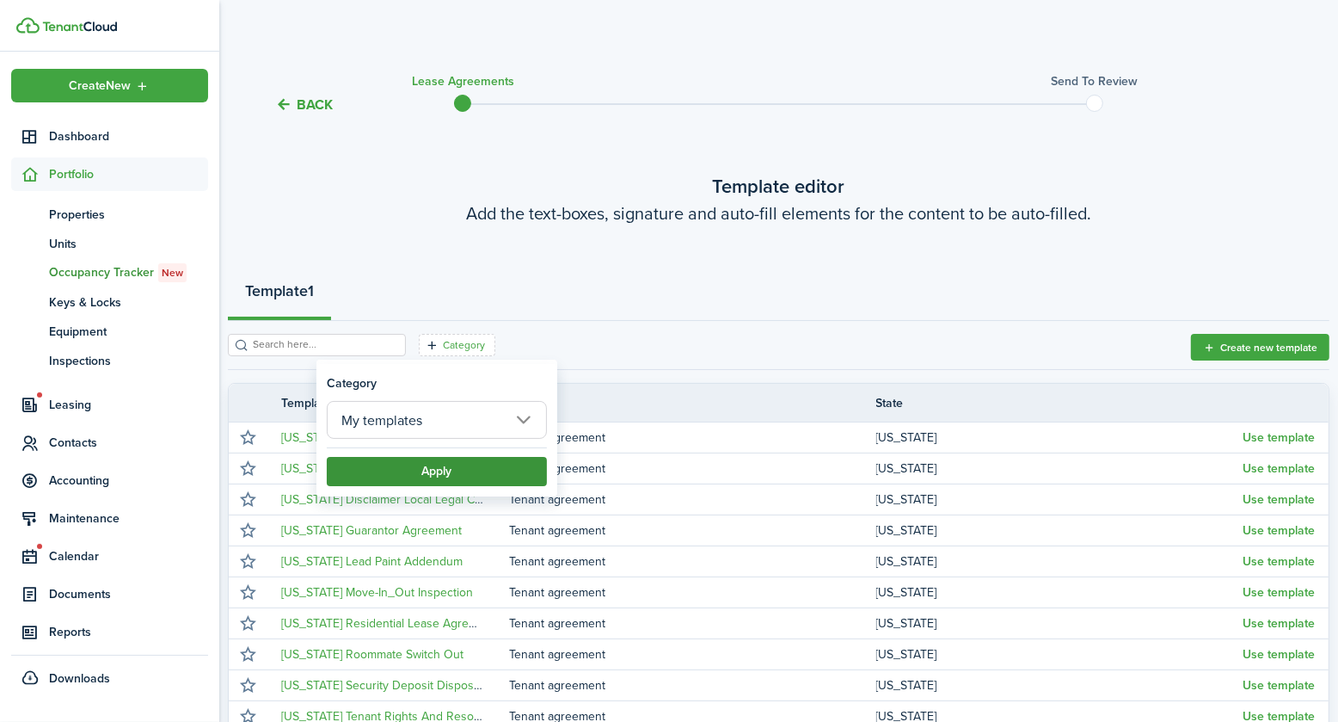
click at [446, 464] on button "Apply" at bounding box center [437, 471] width 220 height 29
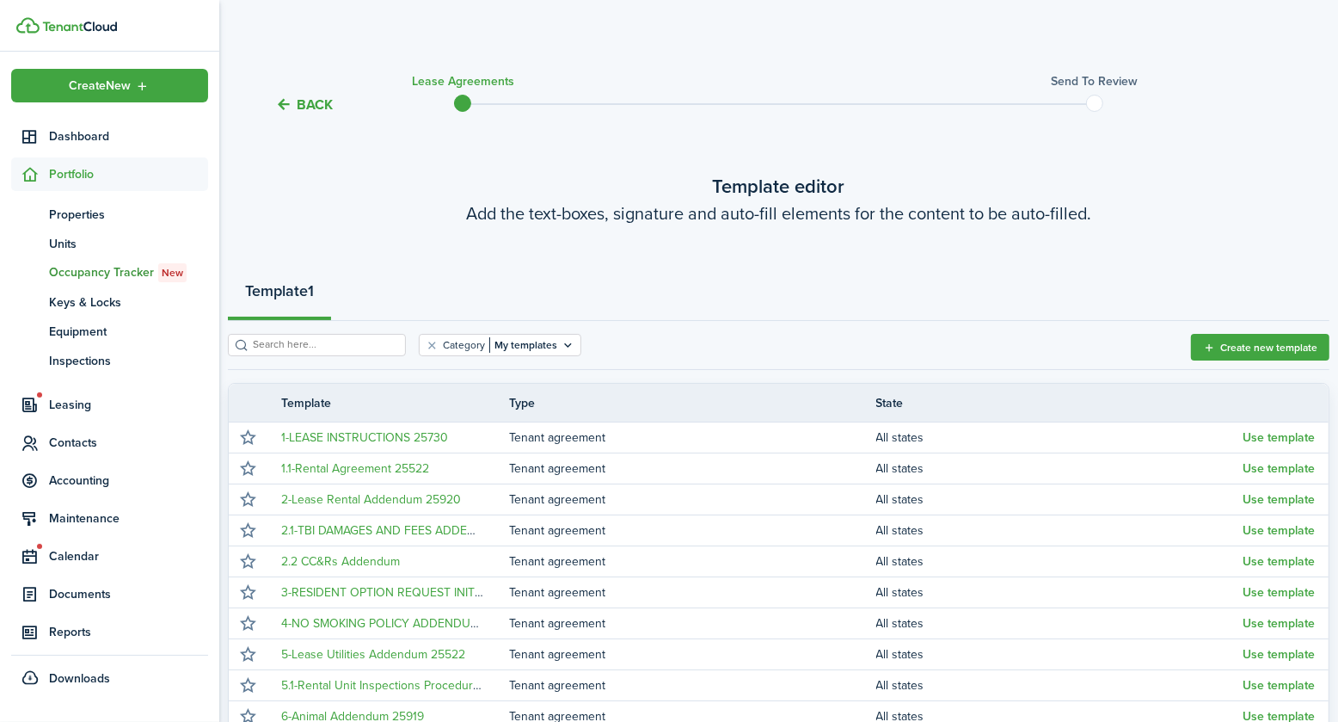
scroll to position [215, 0]
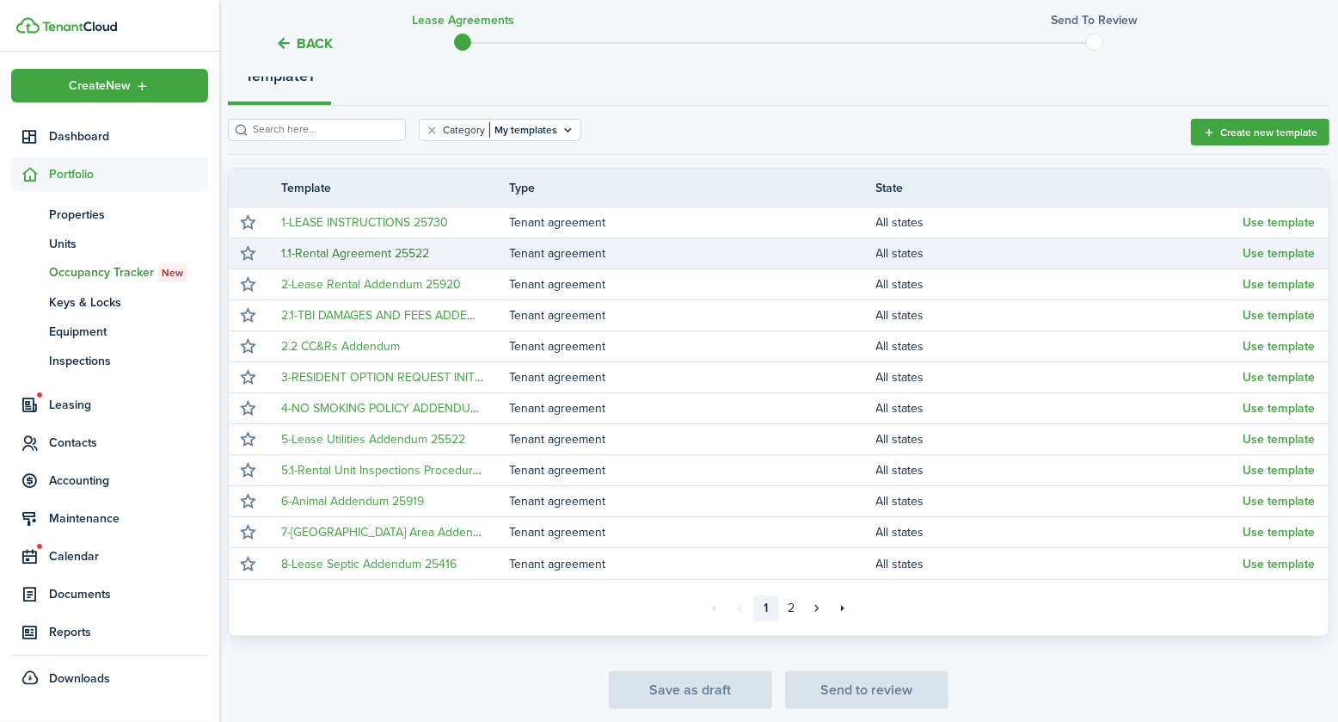
click at [351, 254] on link "1.1-Rental Agreement 25522" at bounding box center [355, 253] width 148 height 18
